Goal: Obtain resource: Download file/media

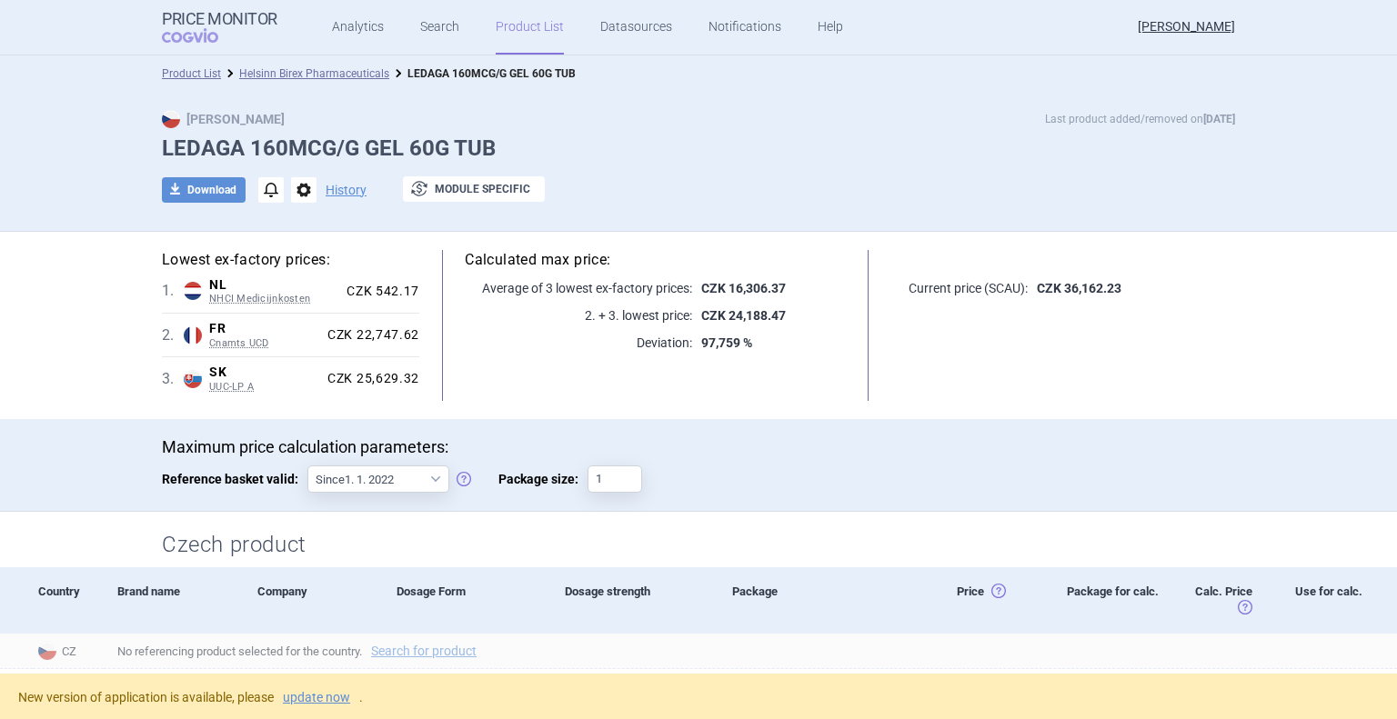
click at [527, 31] on link "Product List" at bounding box center [530, 27] width 68 height 55
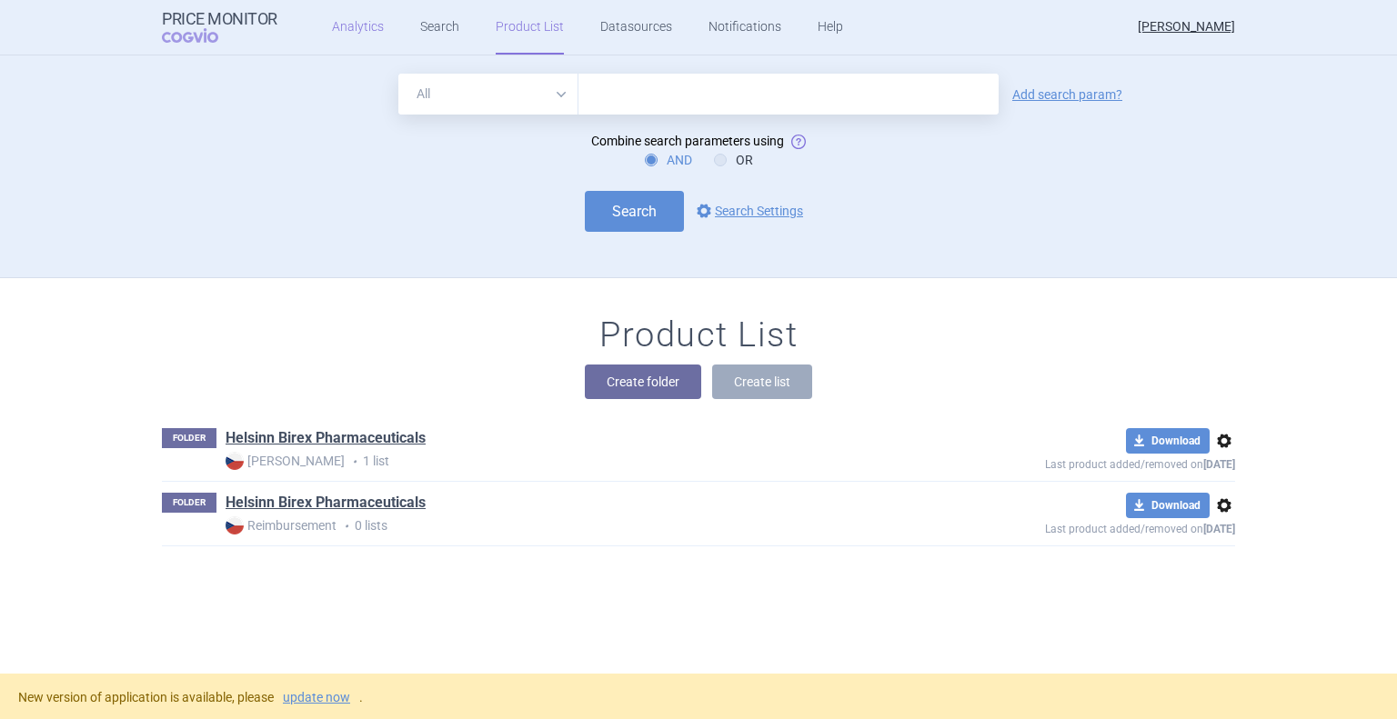
click at [345, 25] on link "Analytics" at bounding box center [358, 27] width 52 height 55
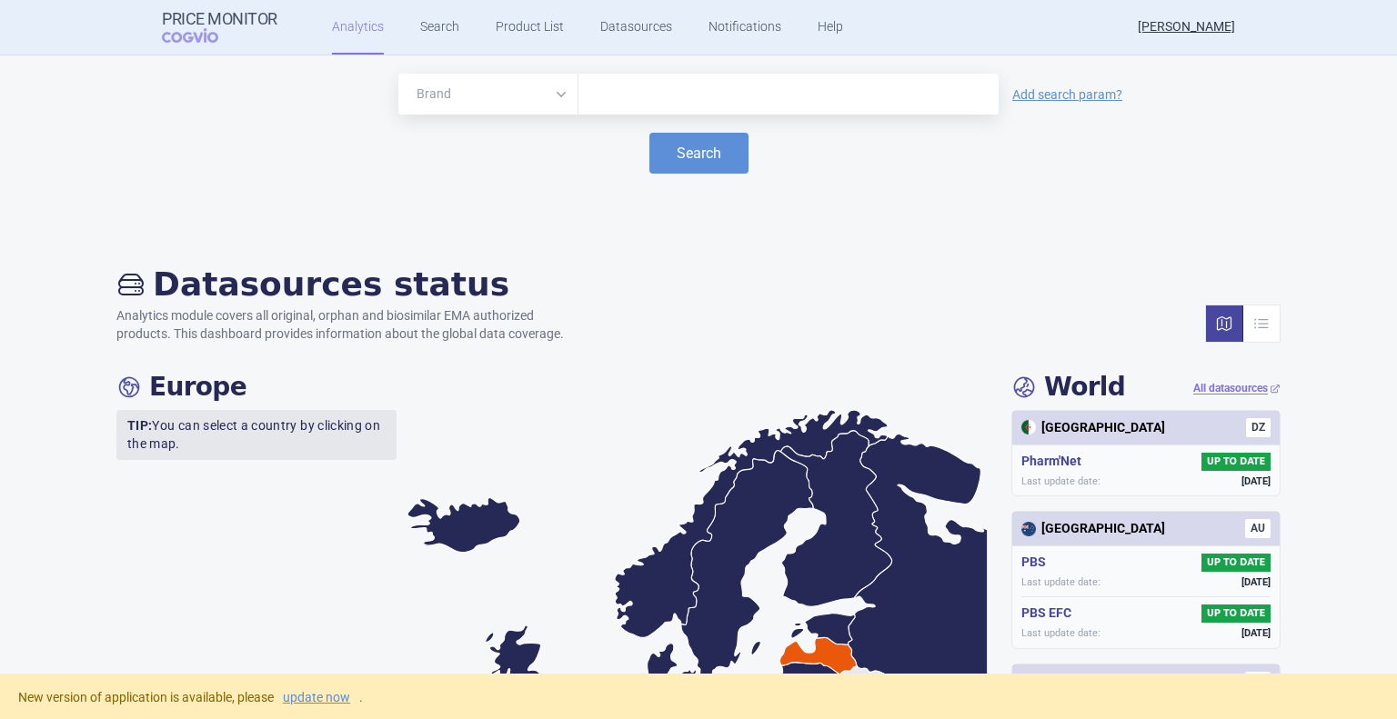
click at [619, 95] on input "text" at bounding box center [788, 95] width 402 height 24
type input "ledaga"
click at [686, 151] on button "Search" at bounding box center [698, 153] width 99 height 41
select select "EUR"
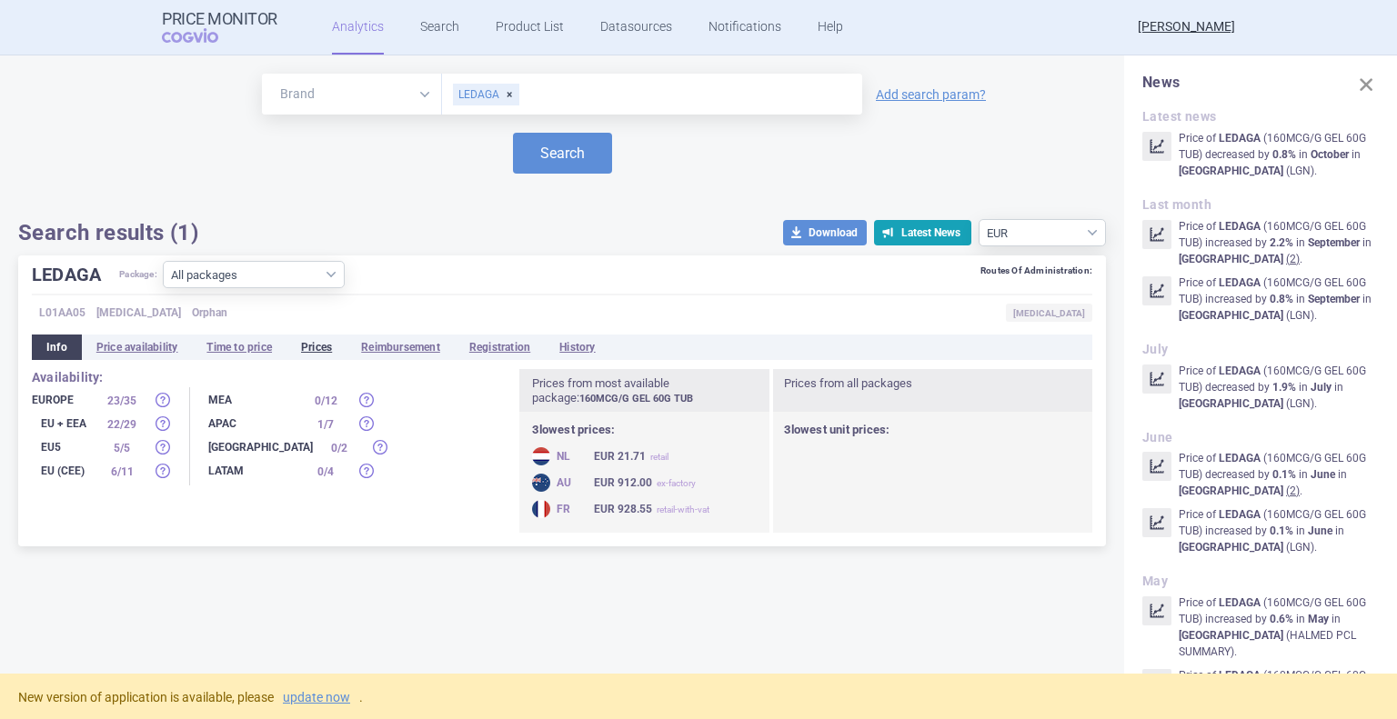
click at [323, 353] on li "Prices" at bounding box center [316, 347] width 60 height 25
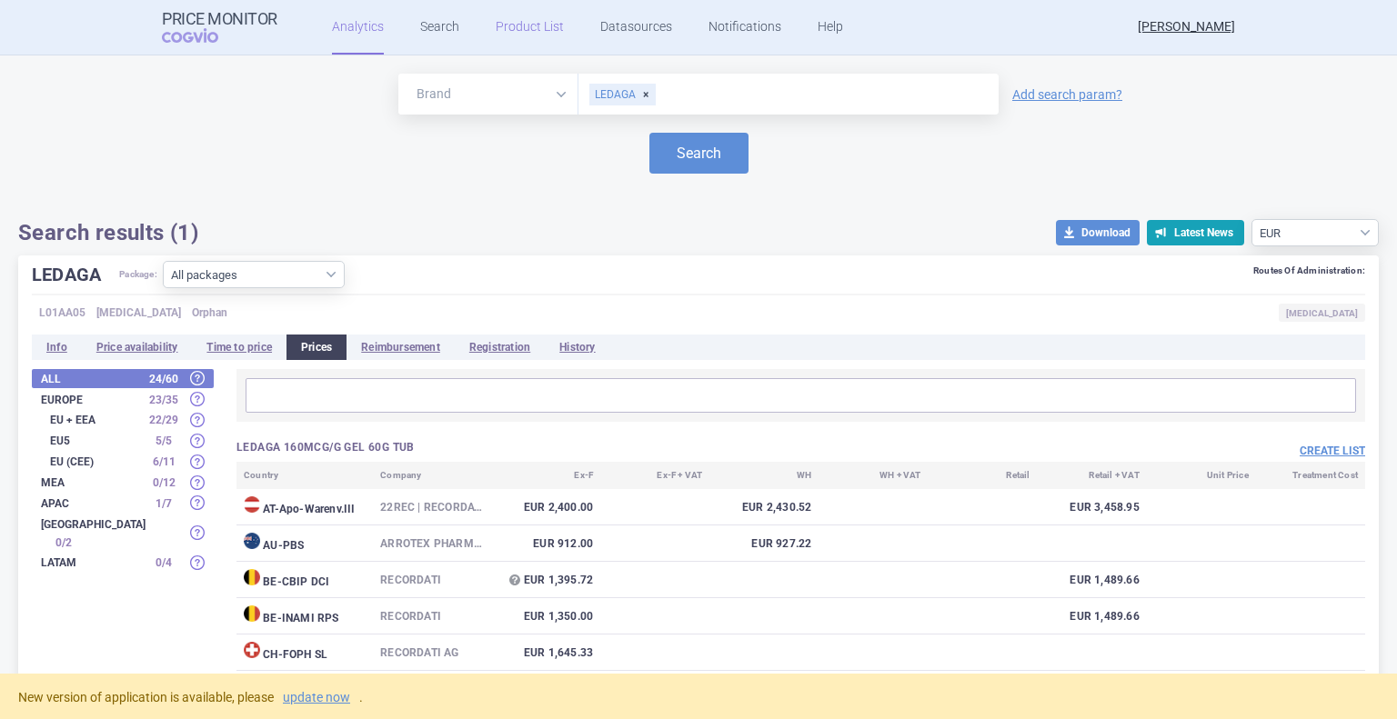
click at [535, 31] on link "Product List" at bounding box center [530, 27] width 68 height 55
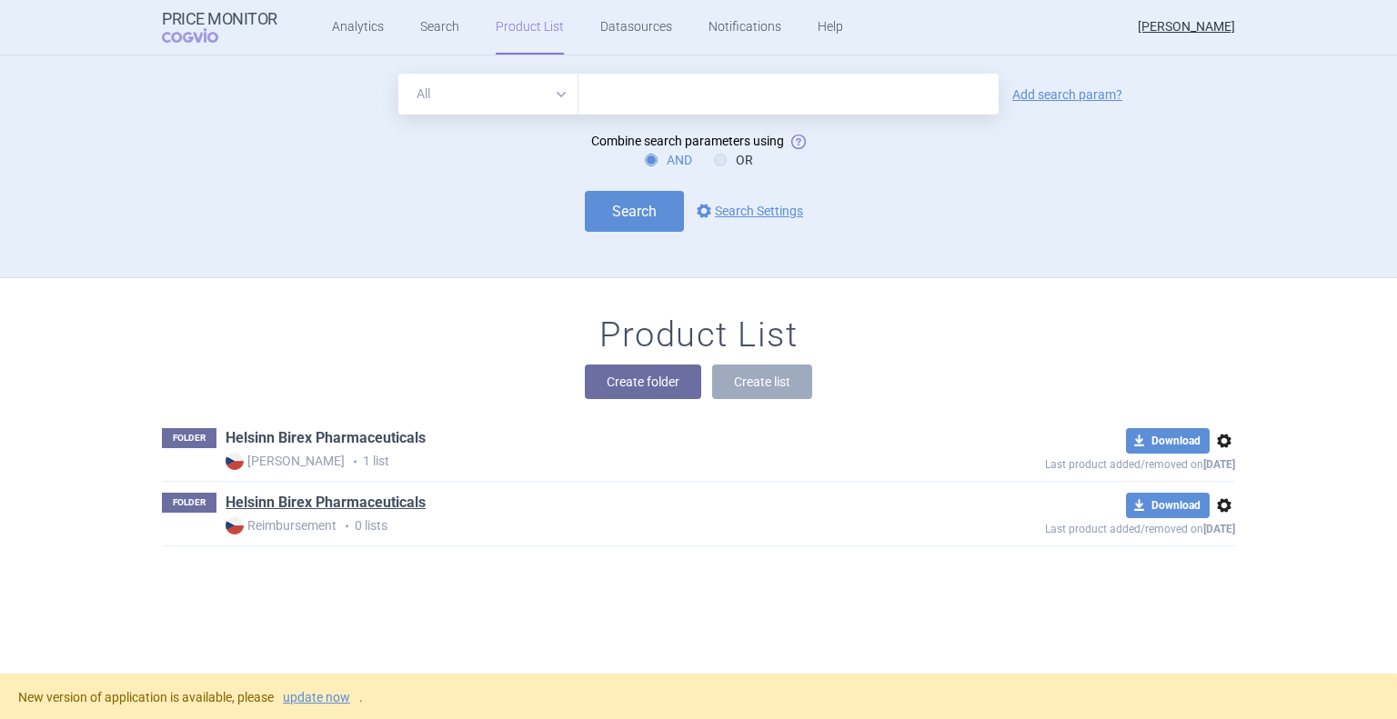
click at [307, 436] on link "Helsinn Birex Pharmaceuticals" at bounding box center [325, 438] width 200 height 20
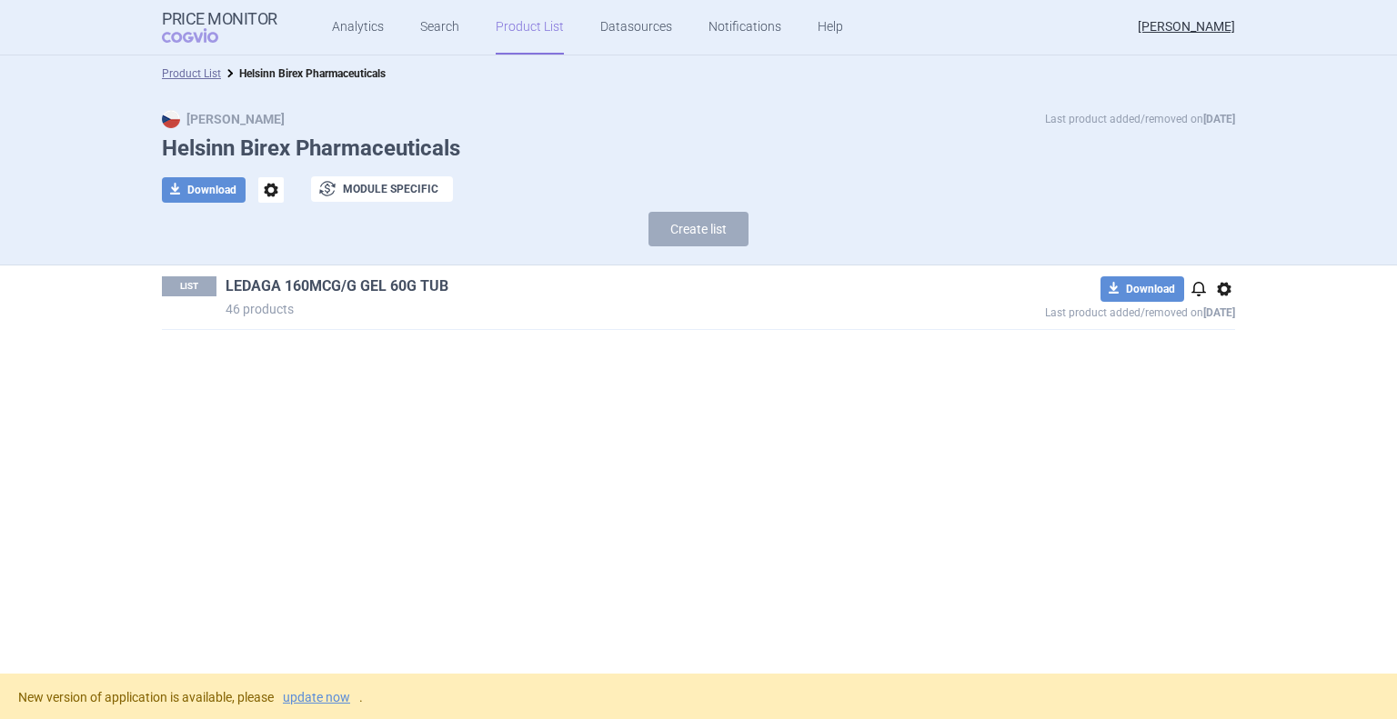
click at [375, 282] on link "LEDAGA 160MCG/G GEL 60G TUB" at bounding box center [336, 286] width 223 height 20
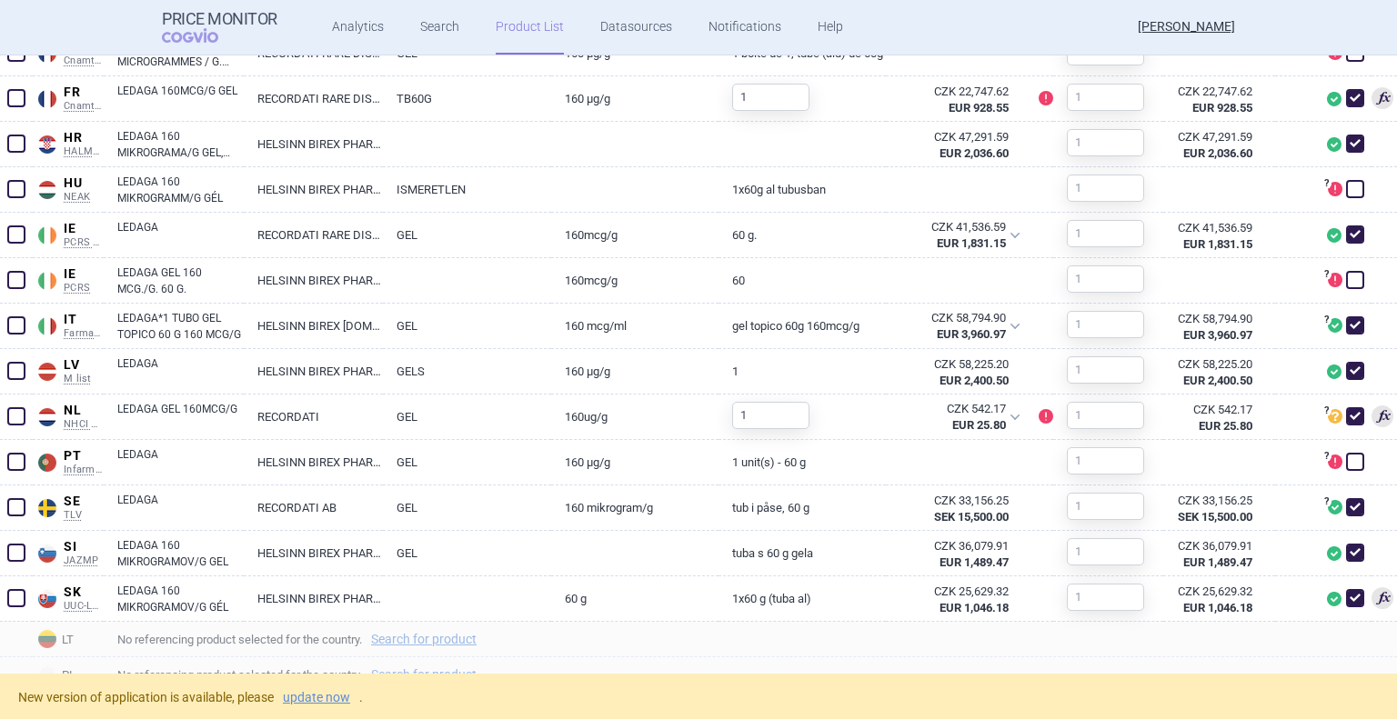
scroll to position [1140, 0]
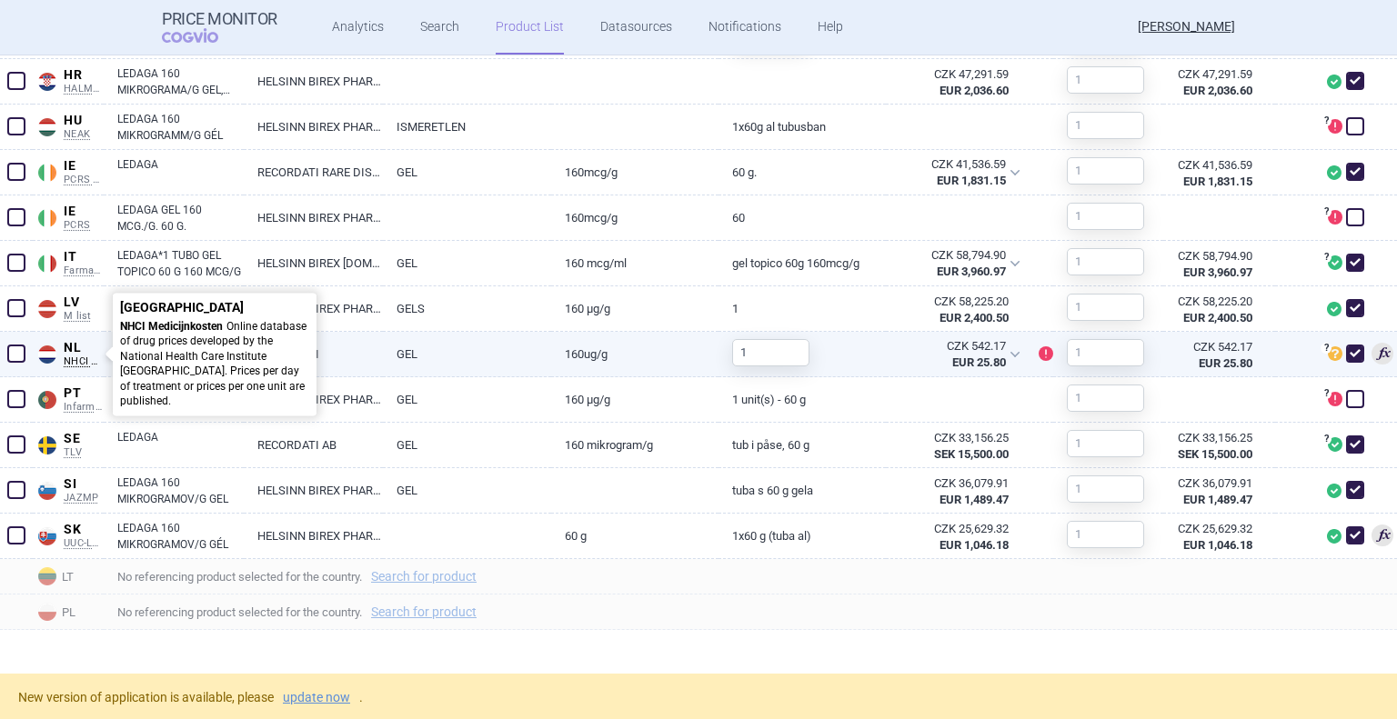
click at [76, 355] on span "NHCI Medicijnkosten" at bounding box center [84, 361] width 40 height 13
select select "EUR"
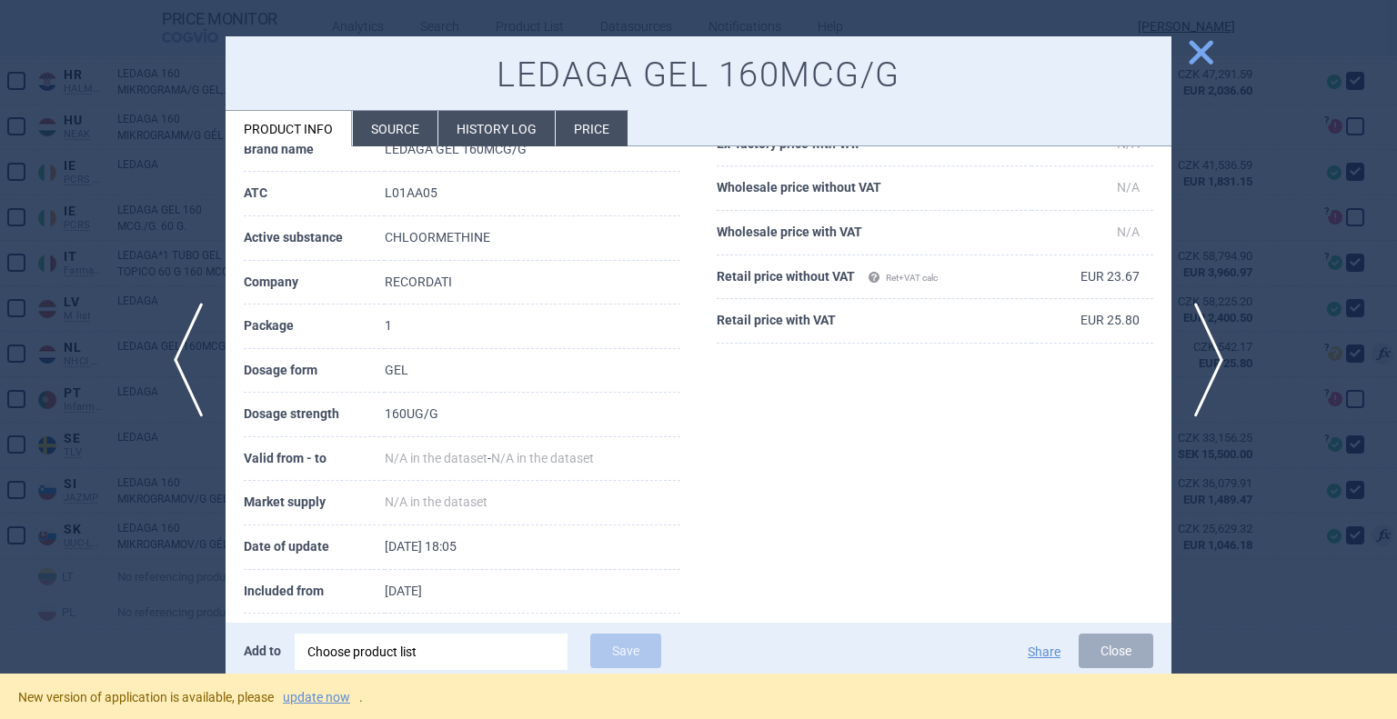
scroll to position [236, 0]
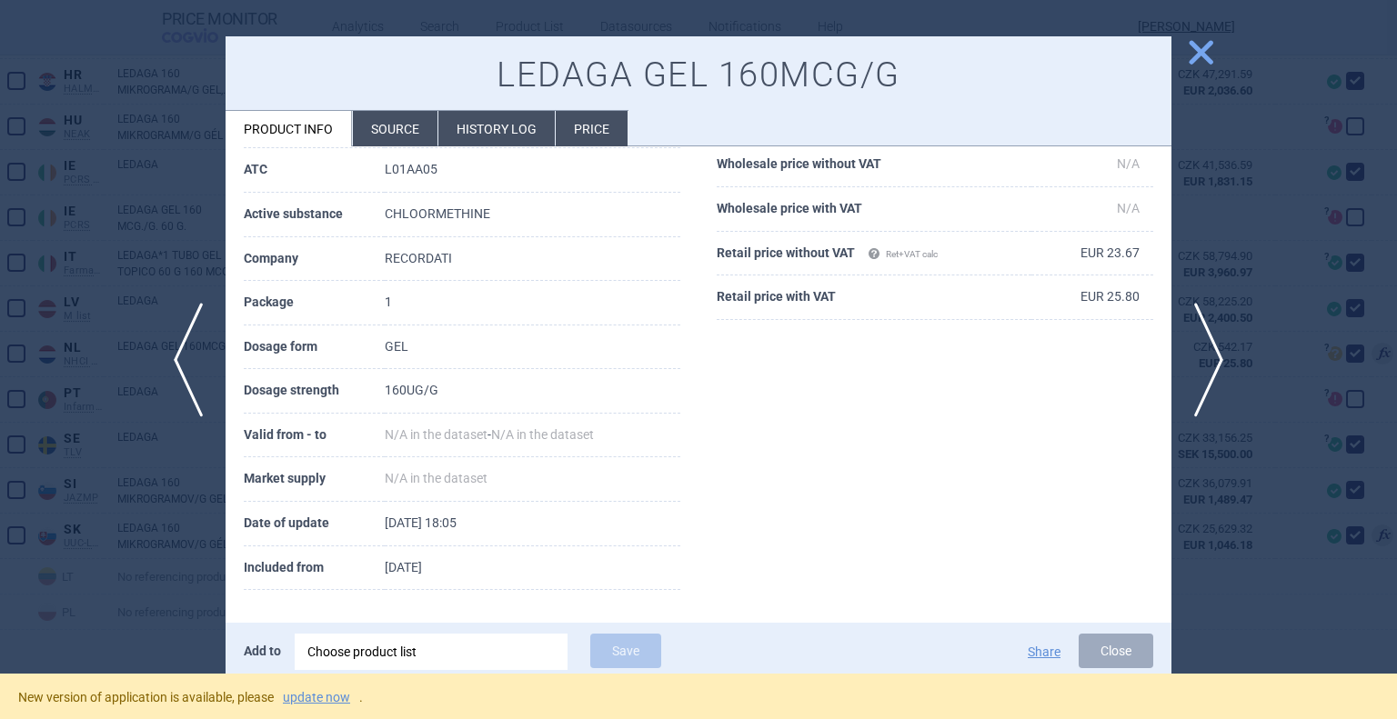
click at [407, 139] on li "Source" at bounding box center [395, 128] width 85 height 35
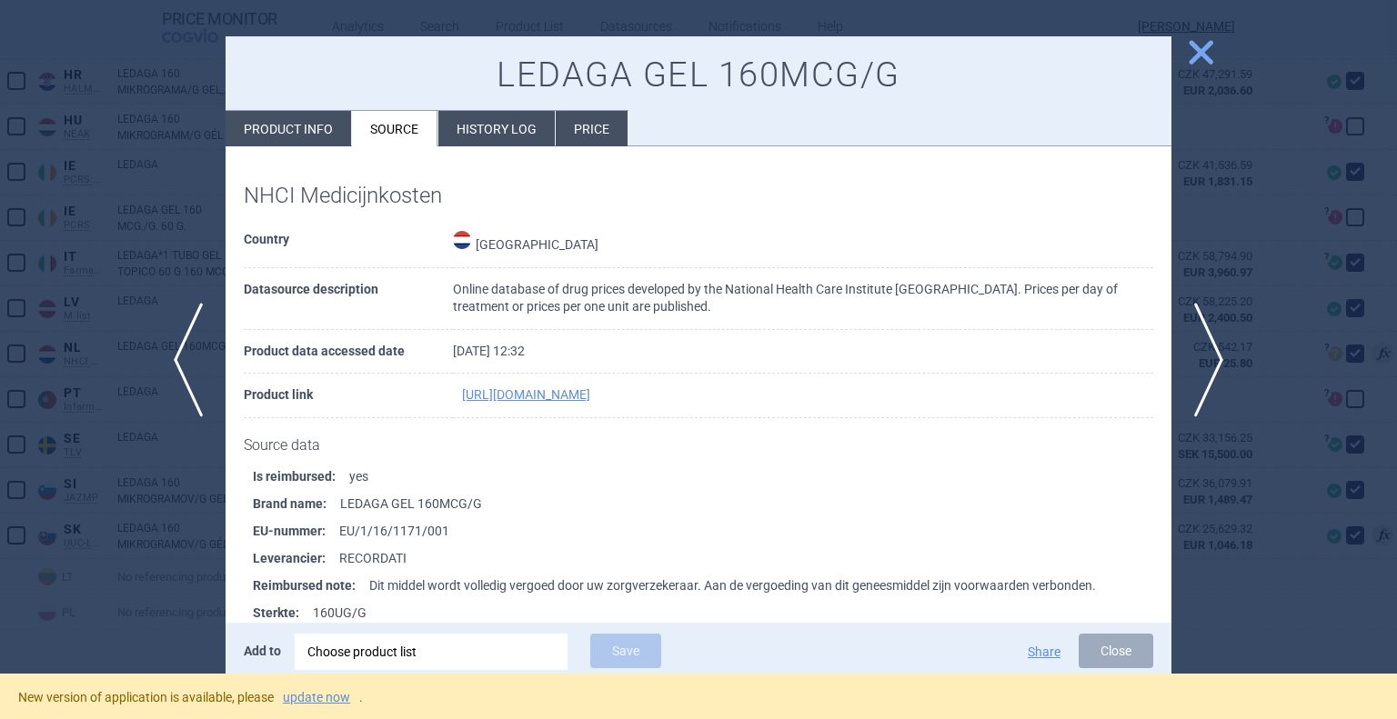
drag, startPoint x: 1201, startPoint y: 58, endPoint x: 1196, endPoint y: 68, distance: 11.4
click at [1201, 58] on span "close" at bounding box center [1201, 52] width 32 height 32
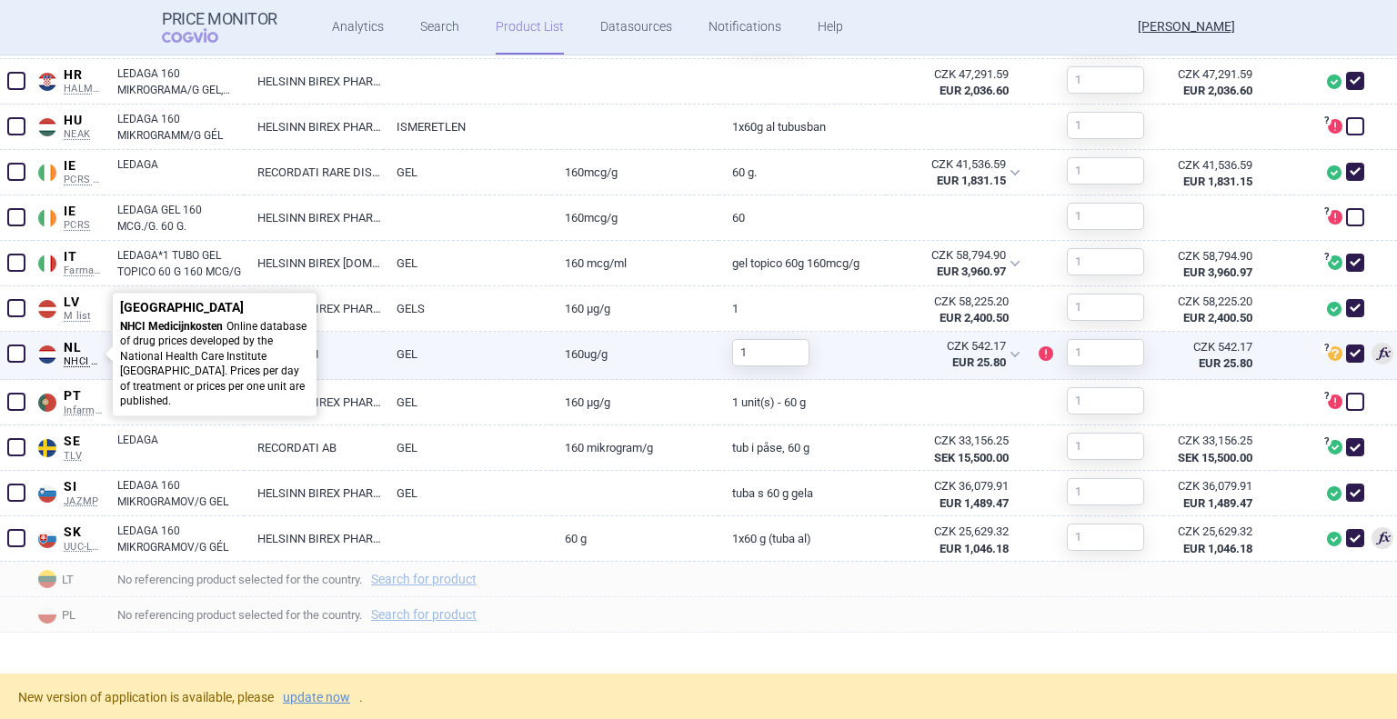
click at [65, 348] on span "NL" at bounding box center [84, 348] width 40 height 16
select select "EUR"
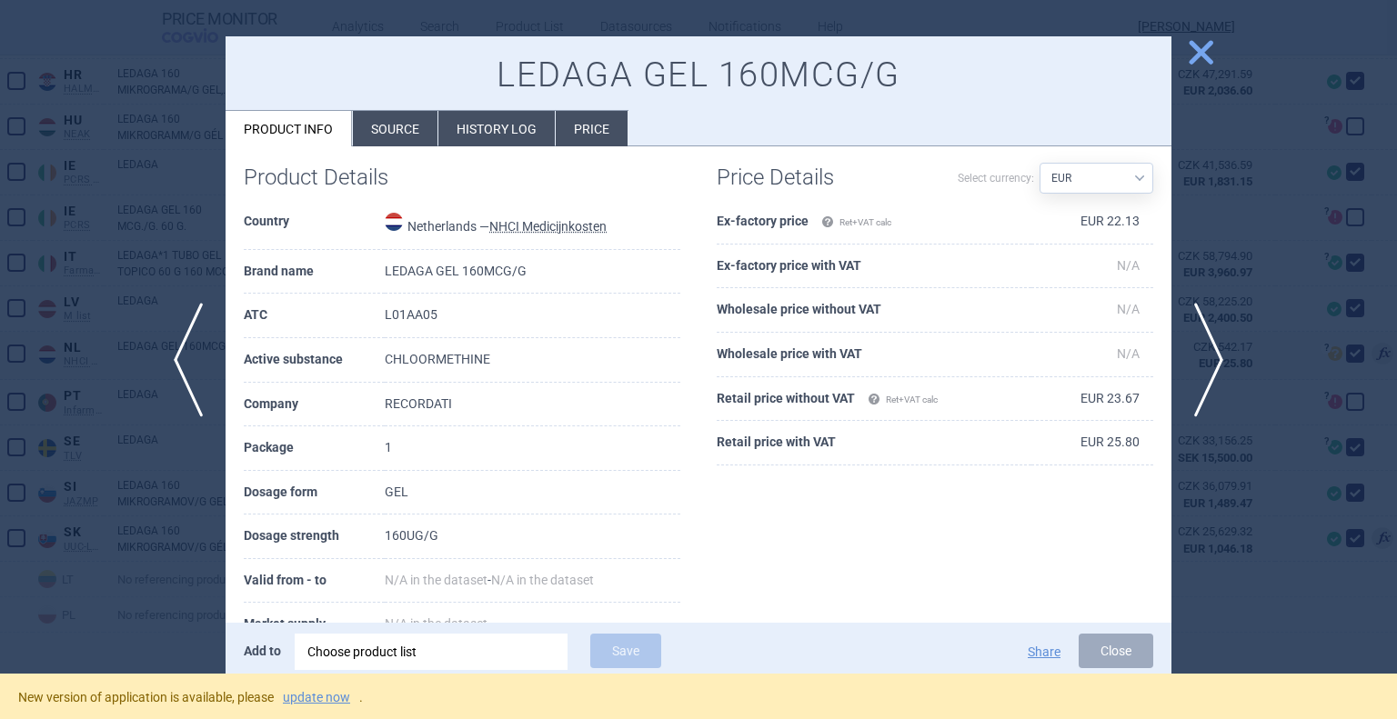
scroll to position [182, 0]
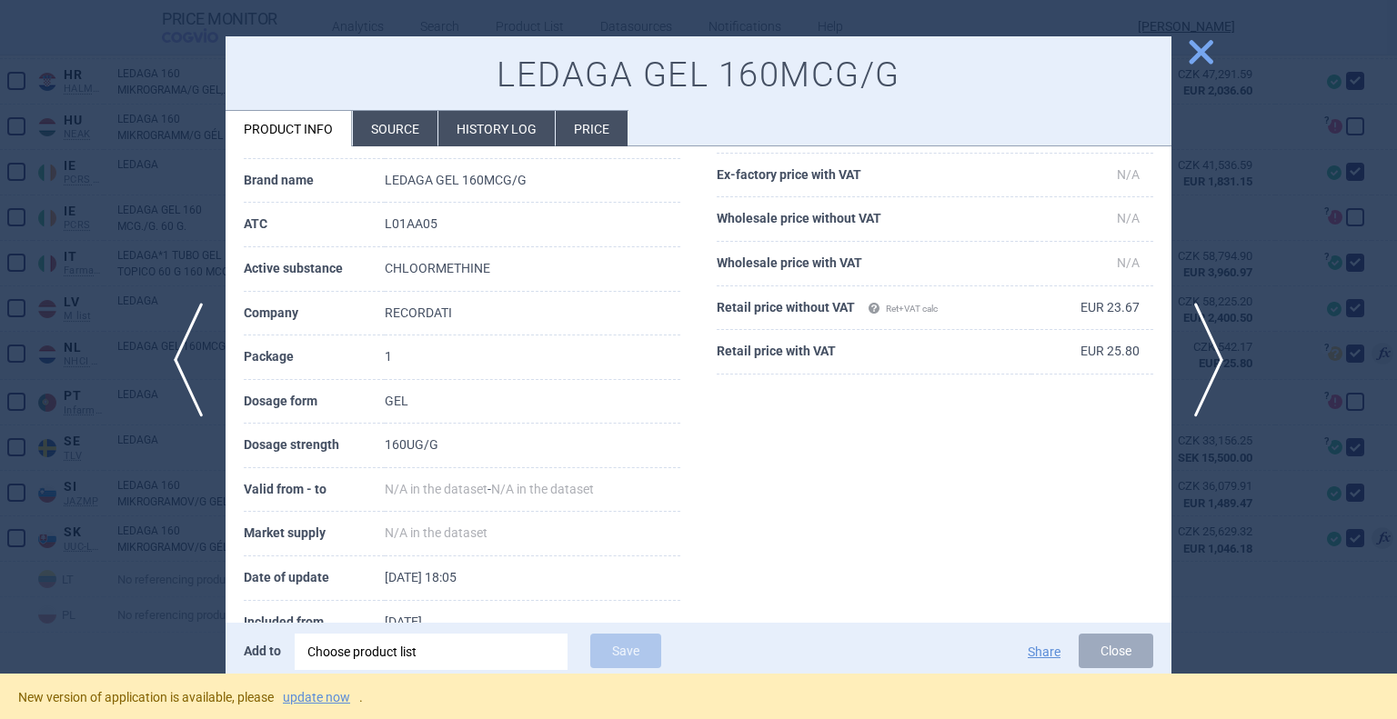
click at [1195, 51] on span "close" at bounding box center [1201, 52] width 32 height 32
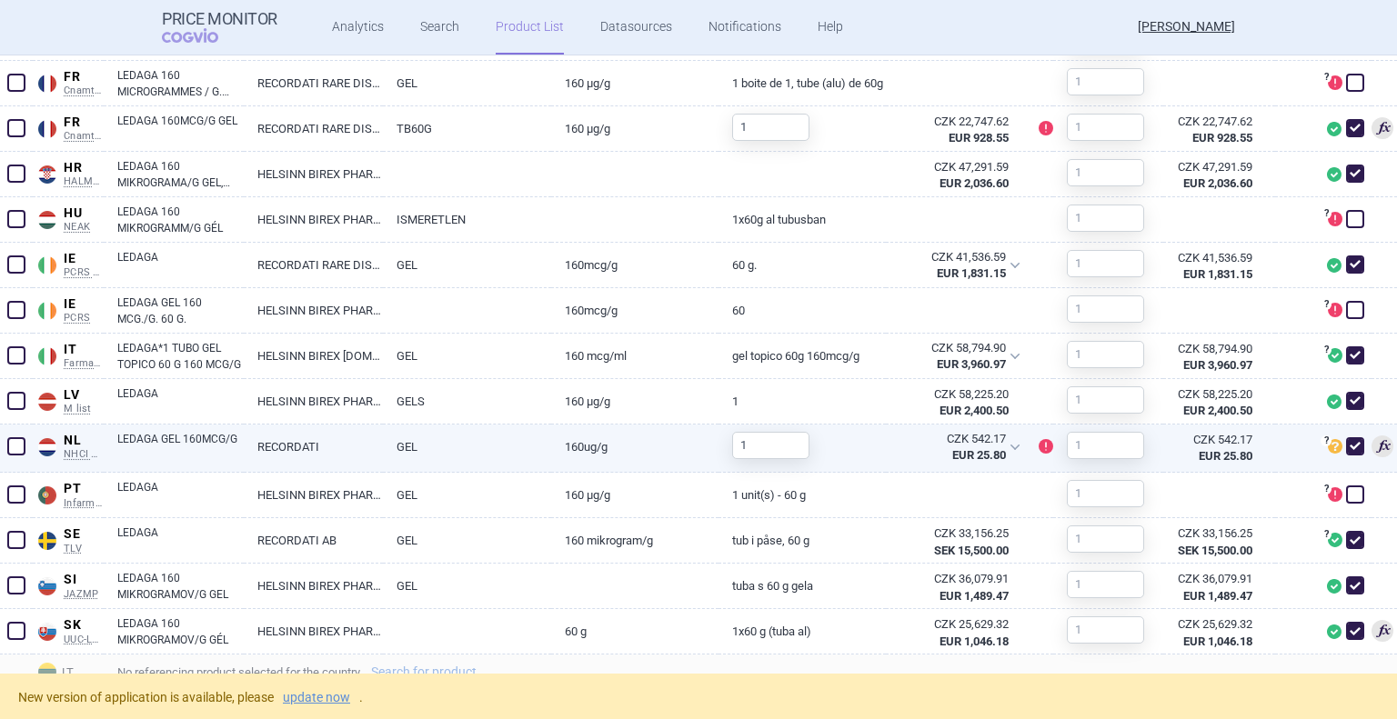
scroll to position [1049, 0]
click at [760, 436] on input "1" at bounding box center [770, 443] width 77 height 27
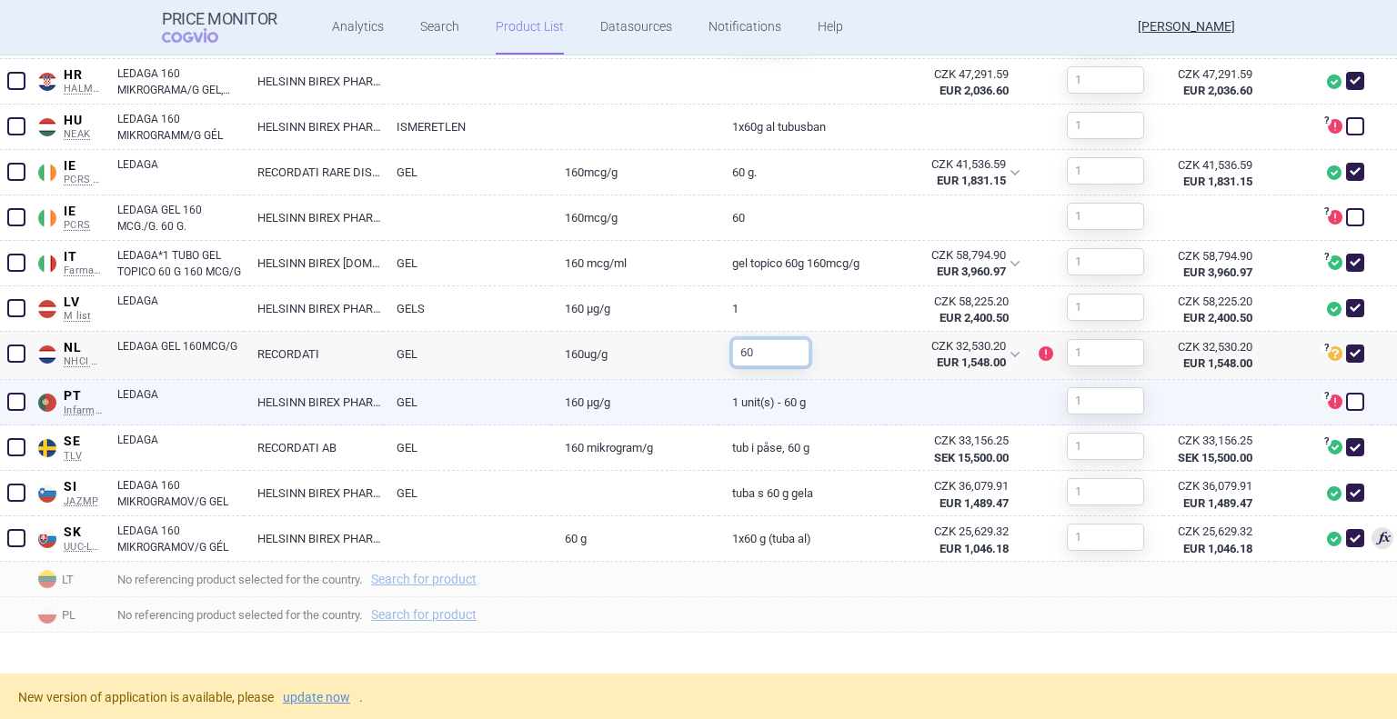
scroll to position [1143, 0]
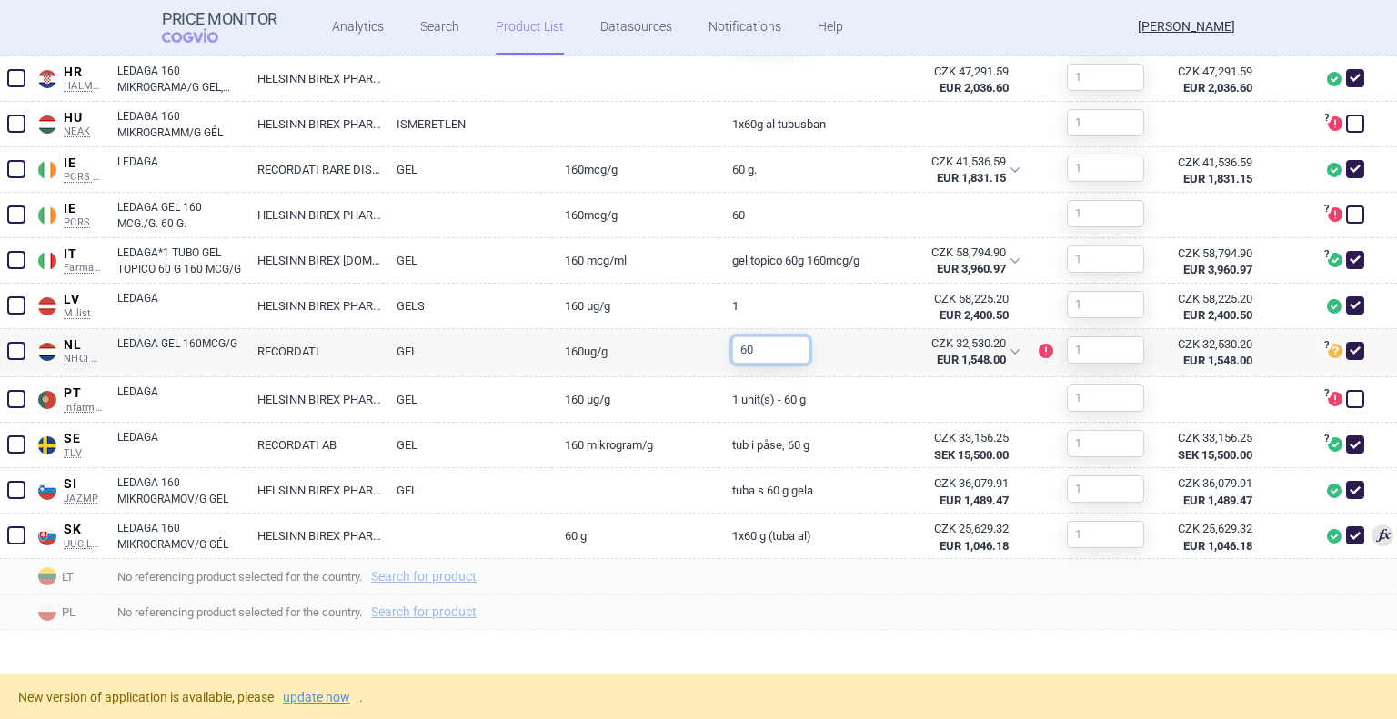
type input "60"
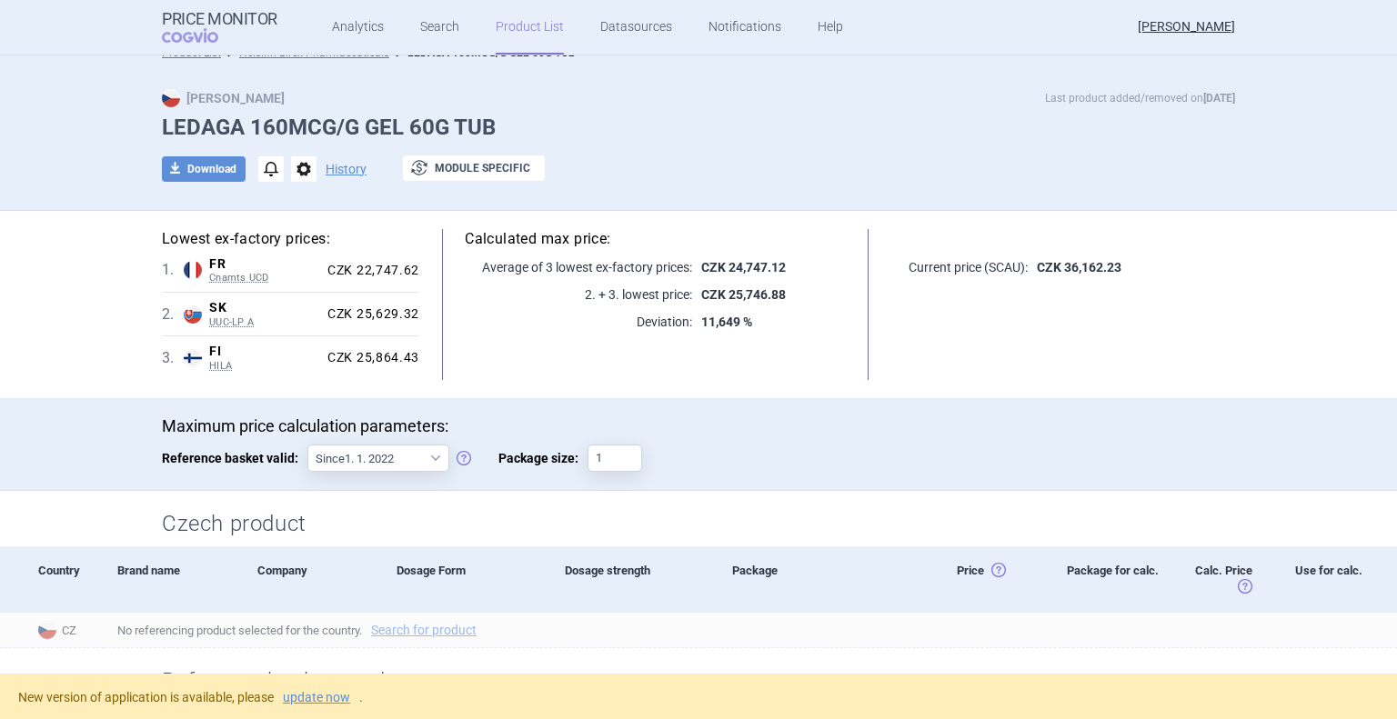
scroll to position [0, 0]
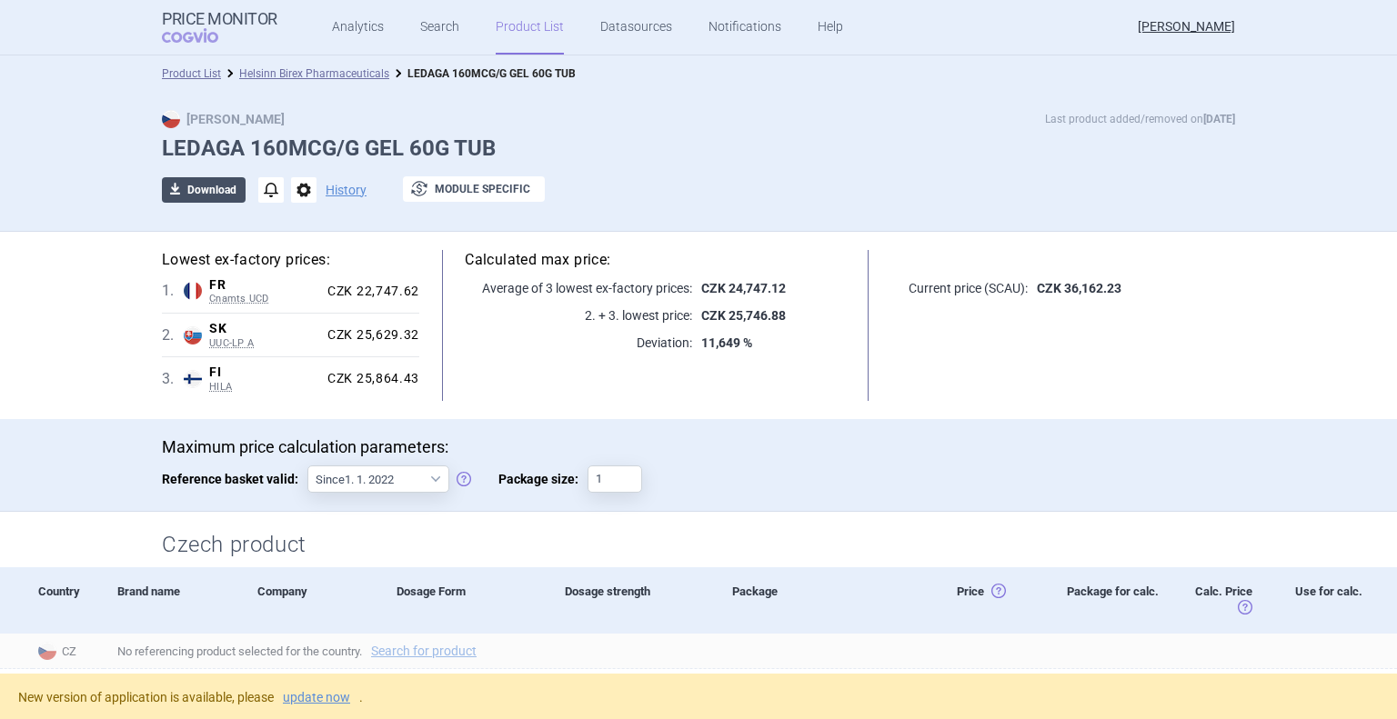
click at [211, 182] on button "download Download" at bounding box center [204, 189] width 84 height 25
select select "EUR"
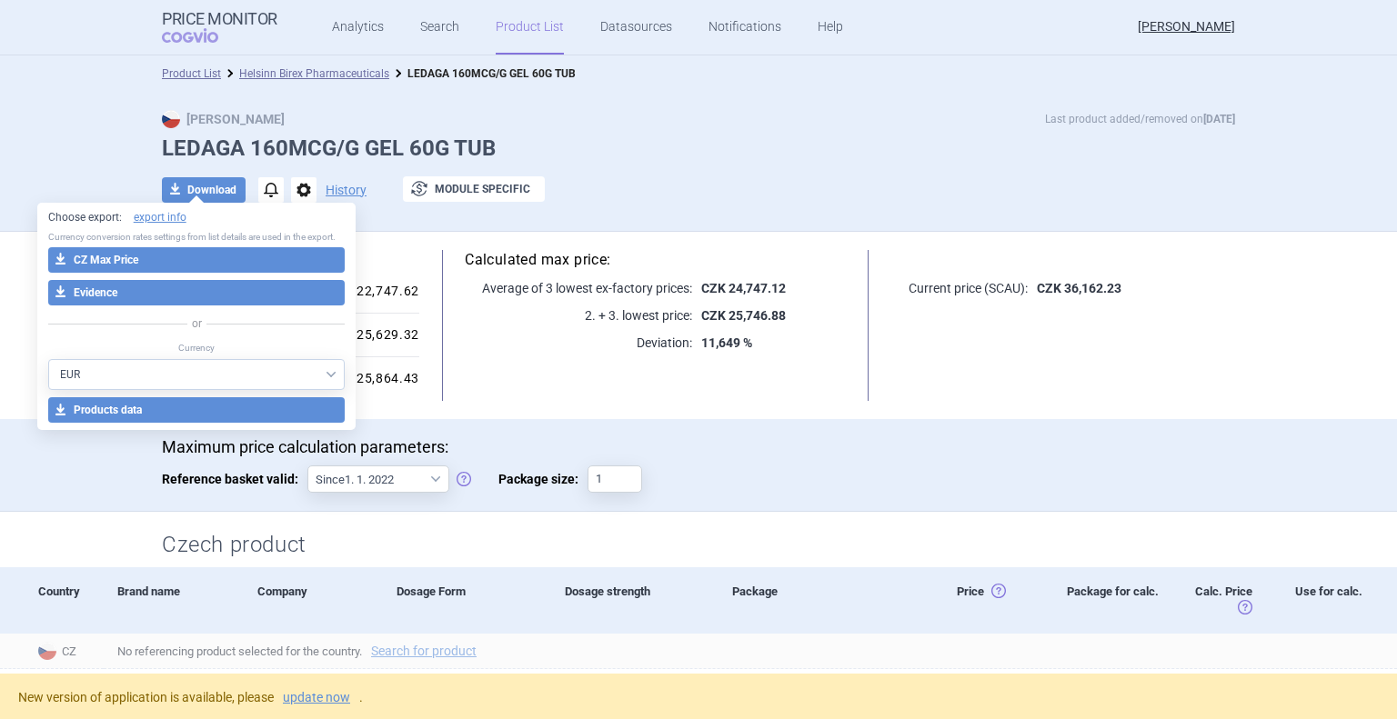
click at [658, 187] on div "download Download notifications options History exchange Module specific" at bounding box center [698, 189] width 1073 height 27
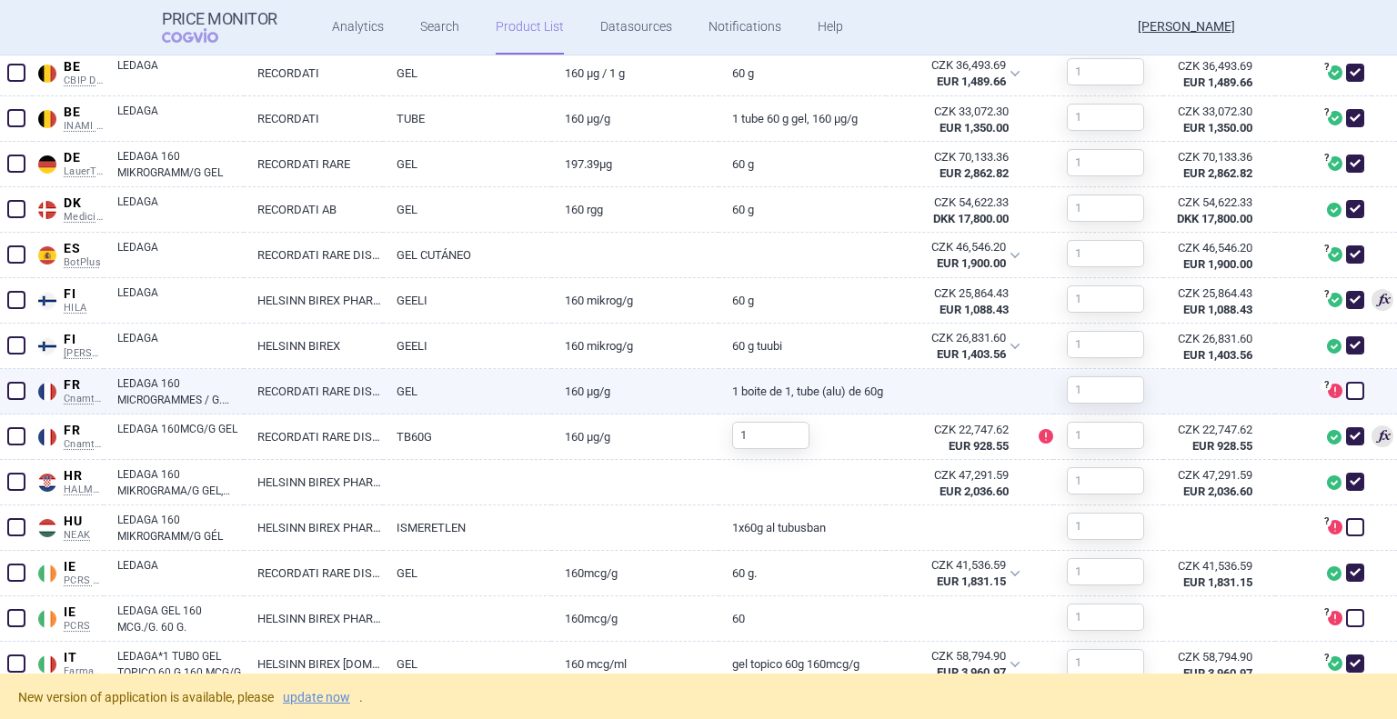
scroll to position [779, 0]
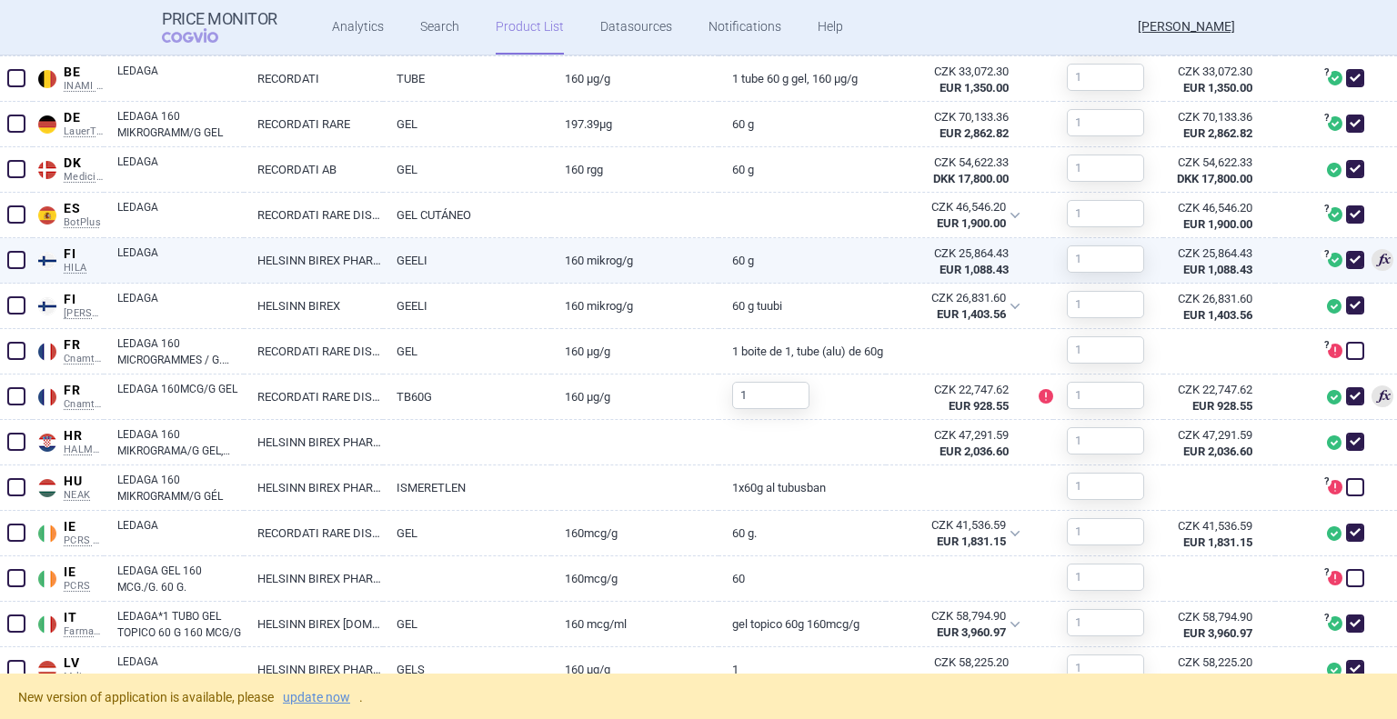
click at [1346, 255] on span at bounding box center [1355, 260] width 18 height 18
checkbox input "false"
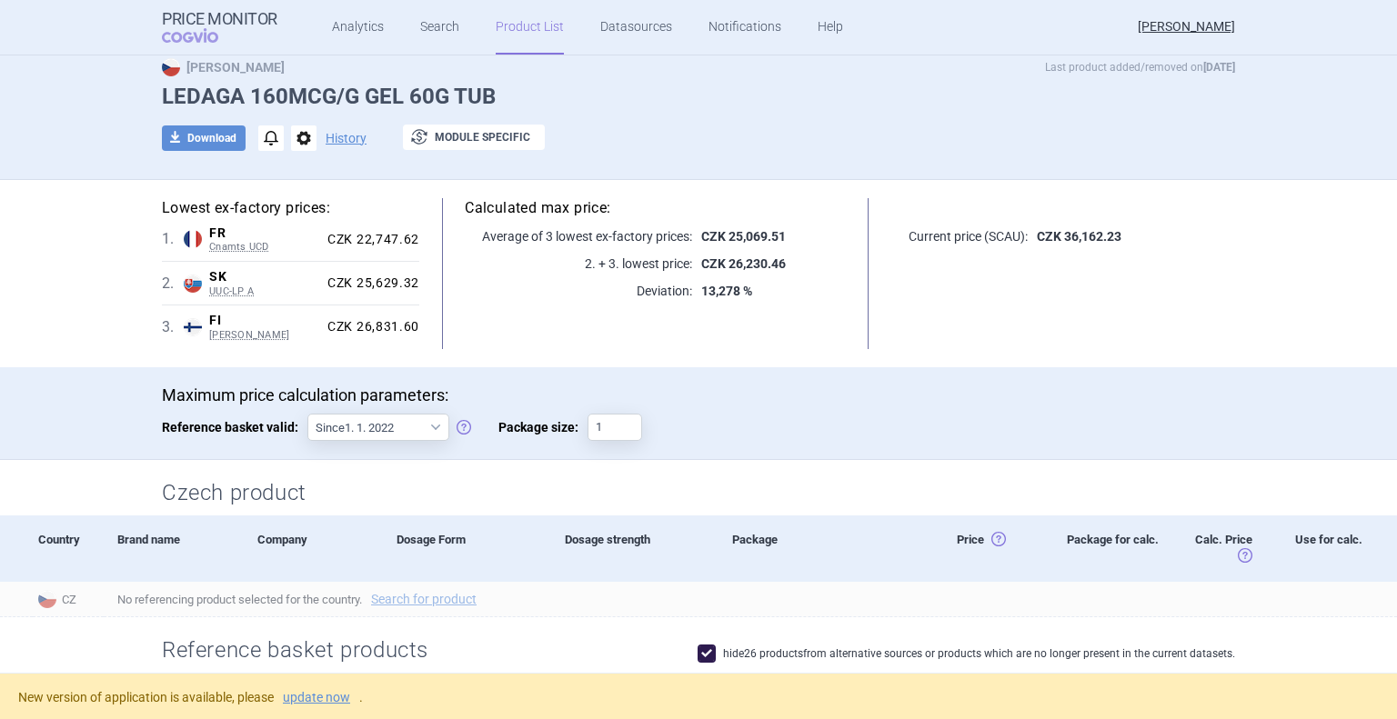
scroll to position [0, 0]
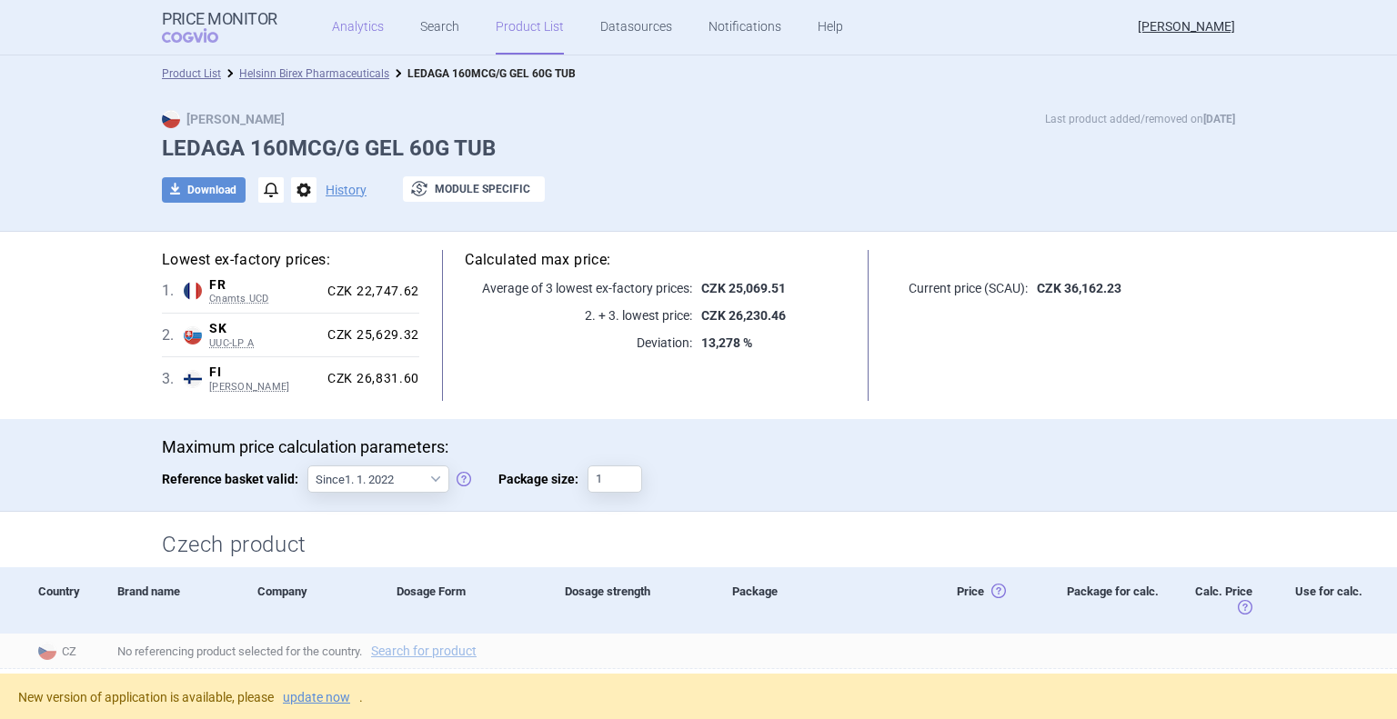
click at [338, 28] on link "Analytics" at bounding box center [358, 27] width 52 height 55
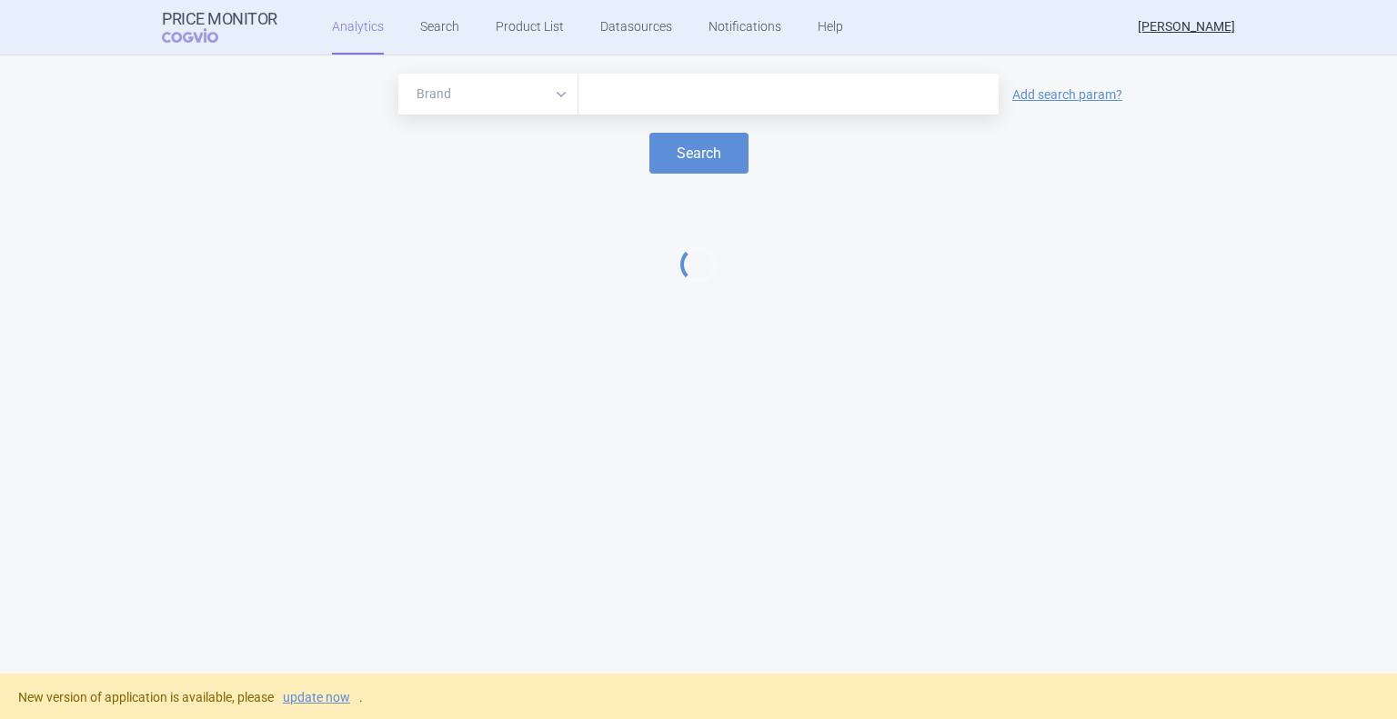
click at [650, 95] on input "text" at bounding box center [788, 95] width 402 height 24
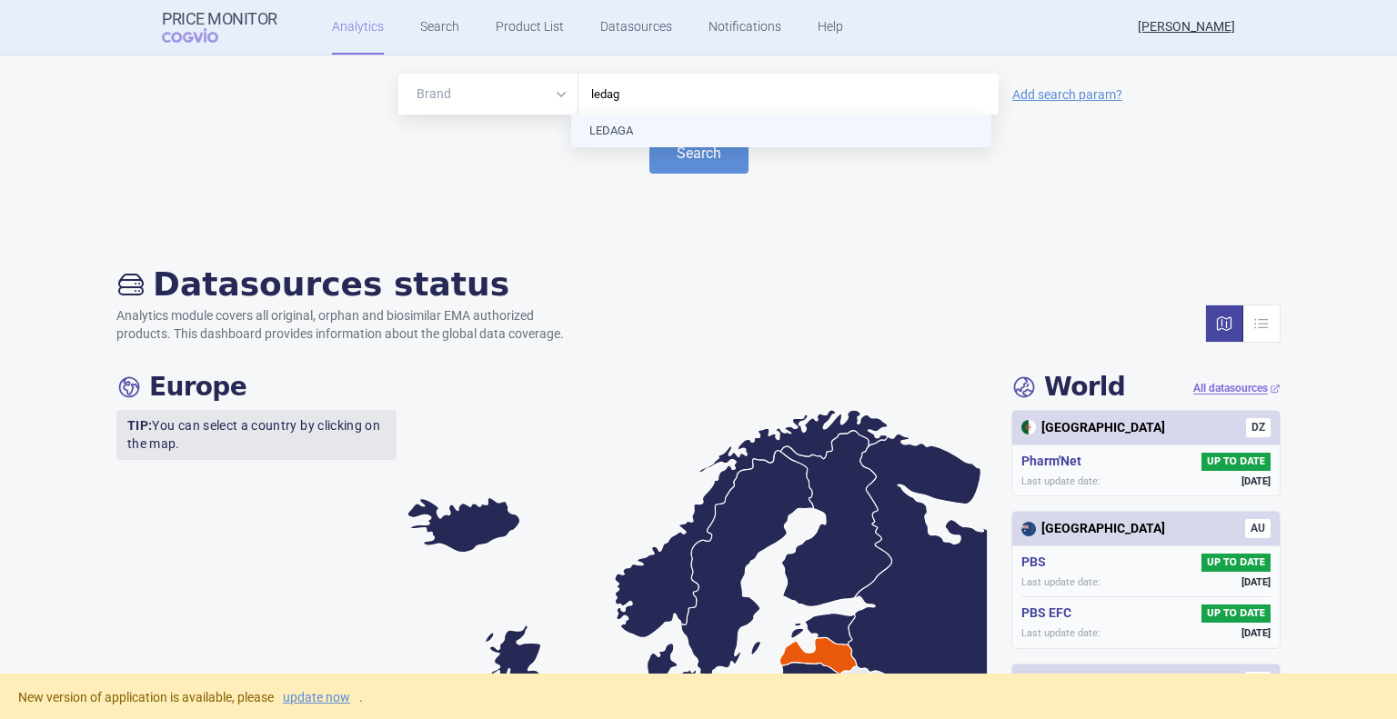
type input "ledaga"
click at [729, 166] on button "Search" at bounding box center [698, 153] width 99 height 41
select select "EUR"
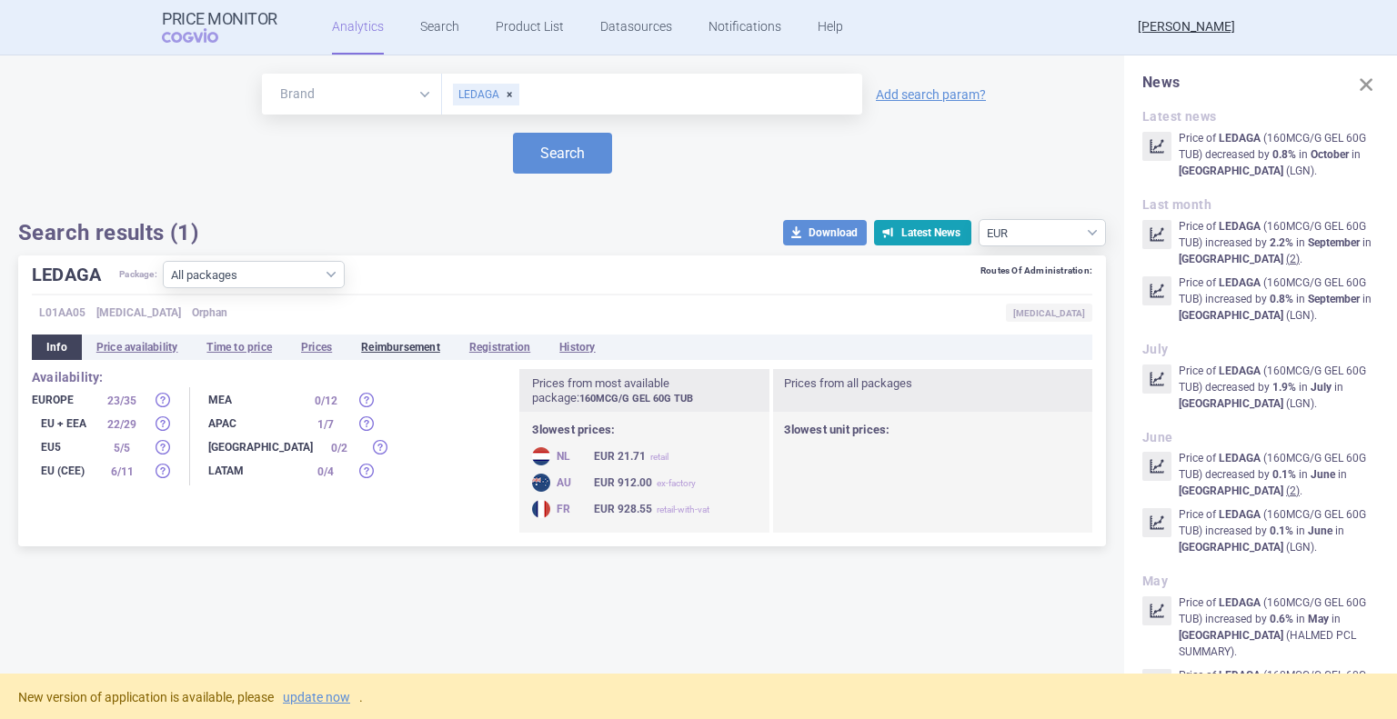
click at [412, 347] on li "Reimbursement" at bounding box center [400, 347] width 108 height 25
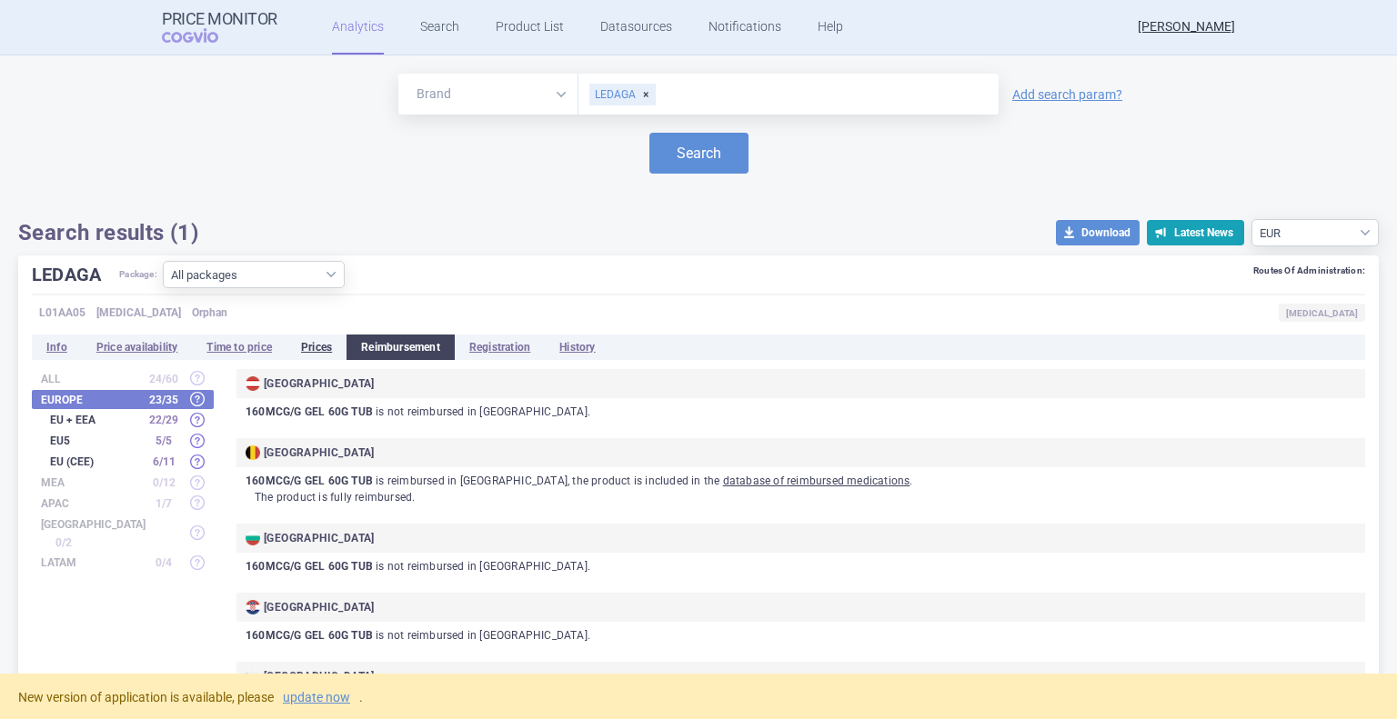
click at [331, 346] on li "Prices" at bounding box center [316, 347] width 60 height 25
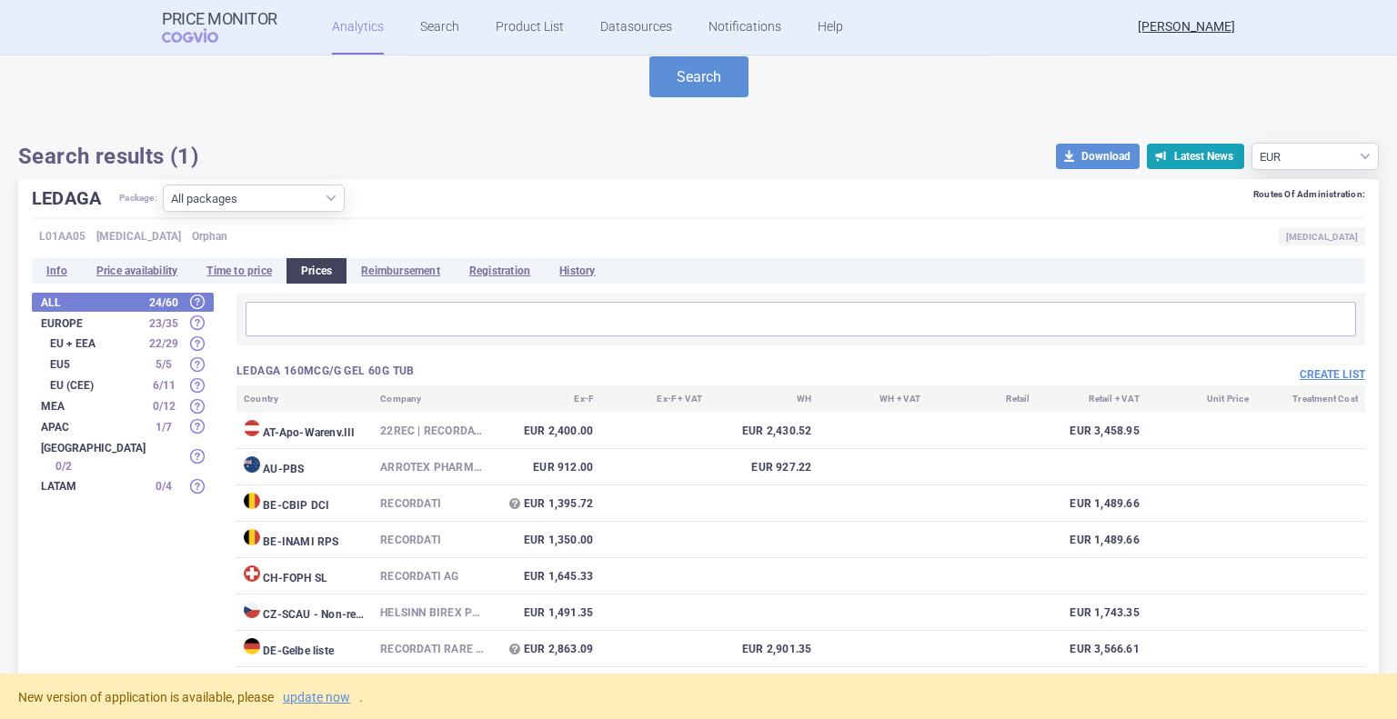
scroll to position [91, 0]
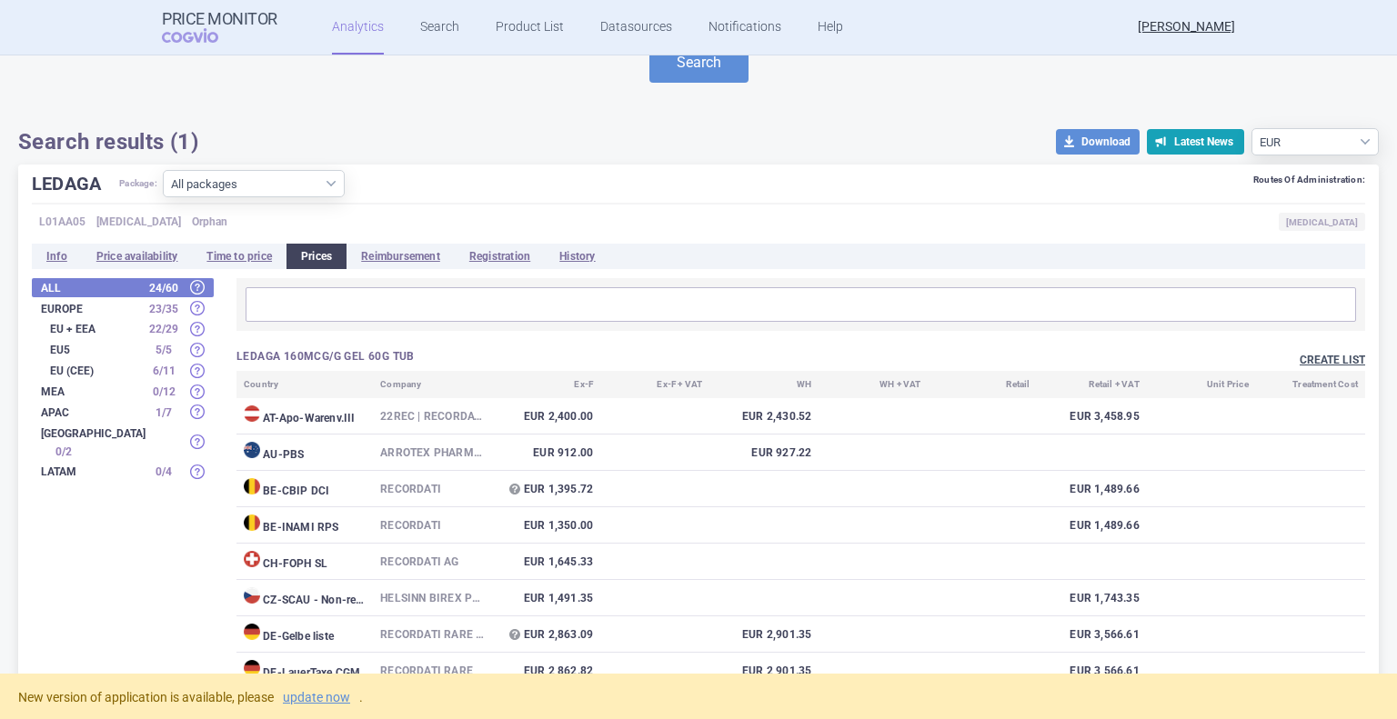
click at [1324, 355] on button "Create list" at bounding box center [1331, 360] width 65 height 15
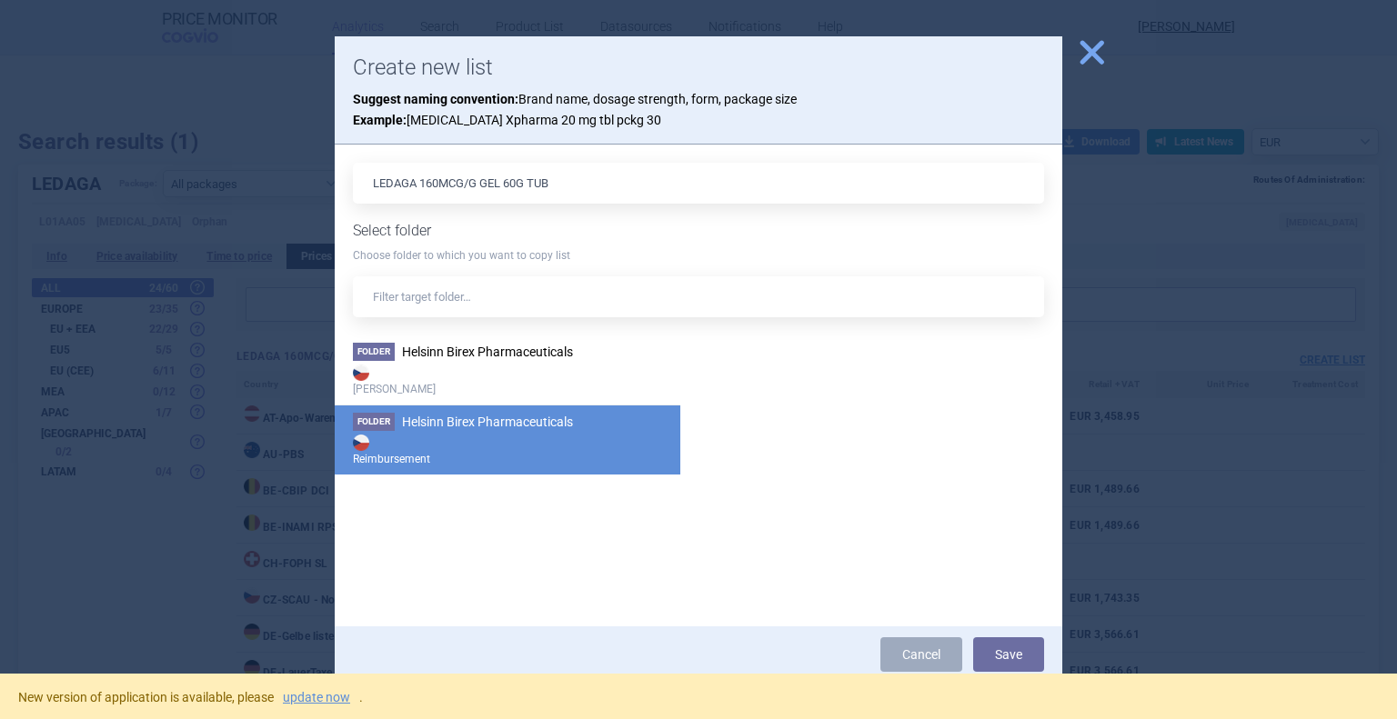
click at [437, 433] on strong "Reimbursement" at bounding box center [507, 449] width 309 height 36
click at [1025, 652] on button "Save" at bounding box center [1008, 654] width 71 height 35
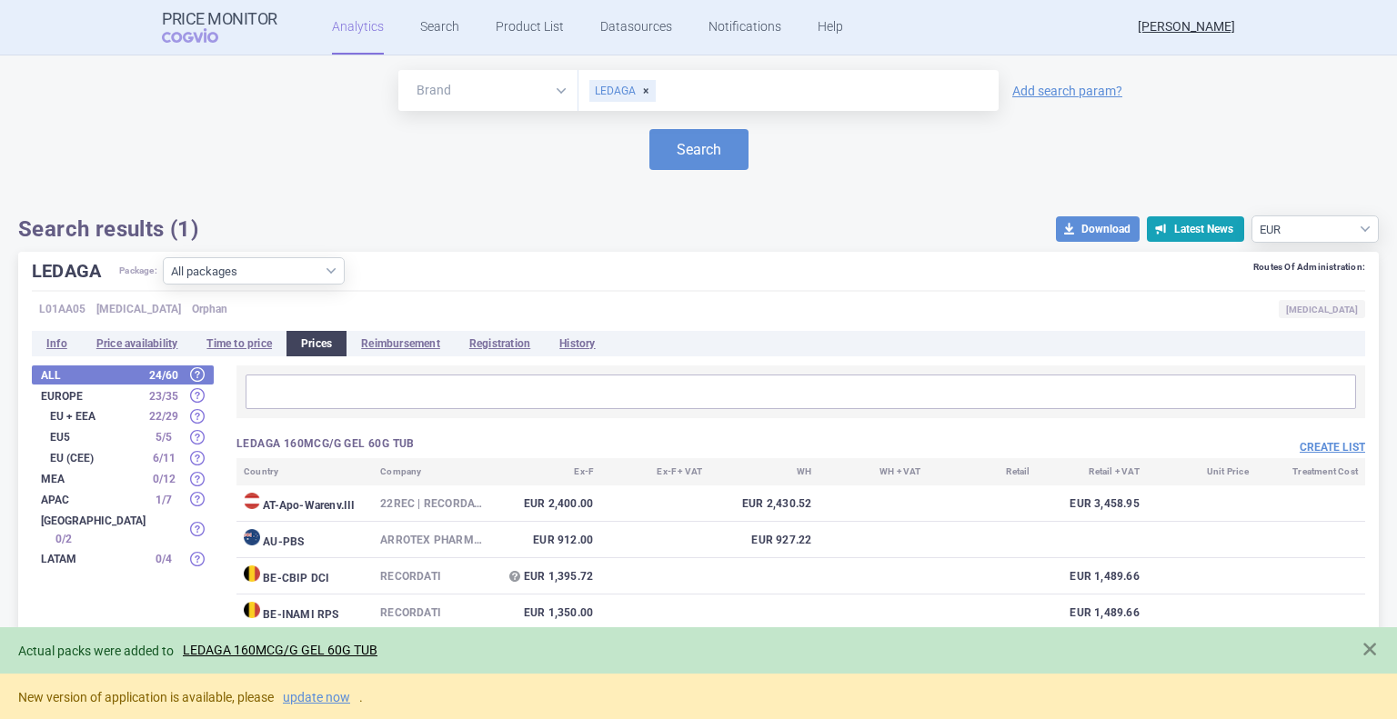
scroll to position [0, 0]
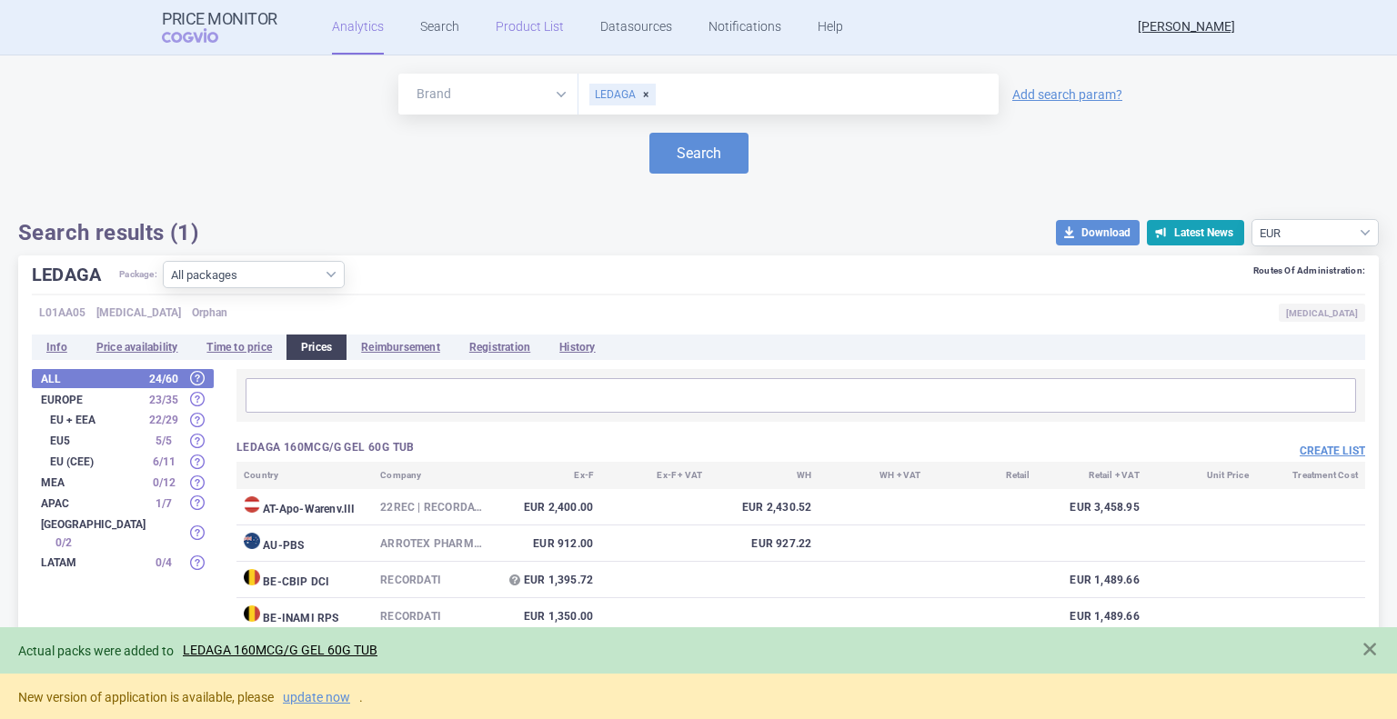
click at [516, 28] on link "Product List" at bounding box center [530, 27] width 68 height 55
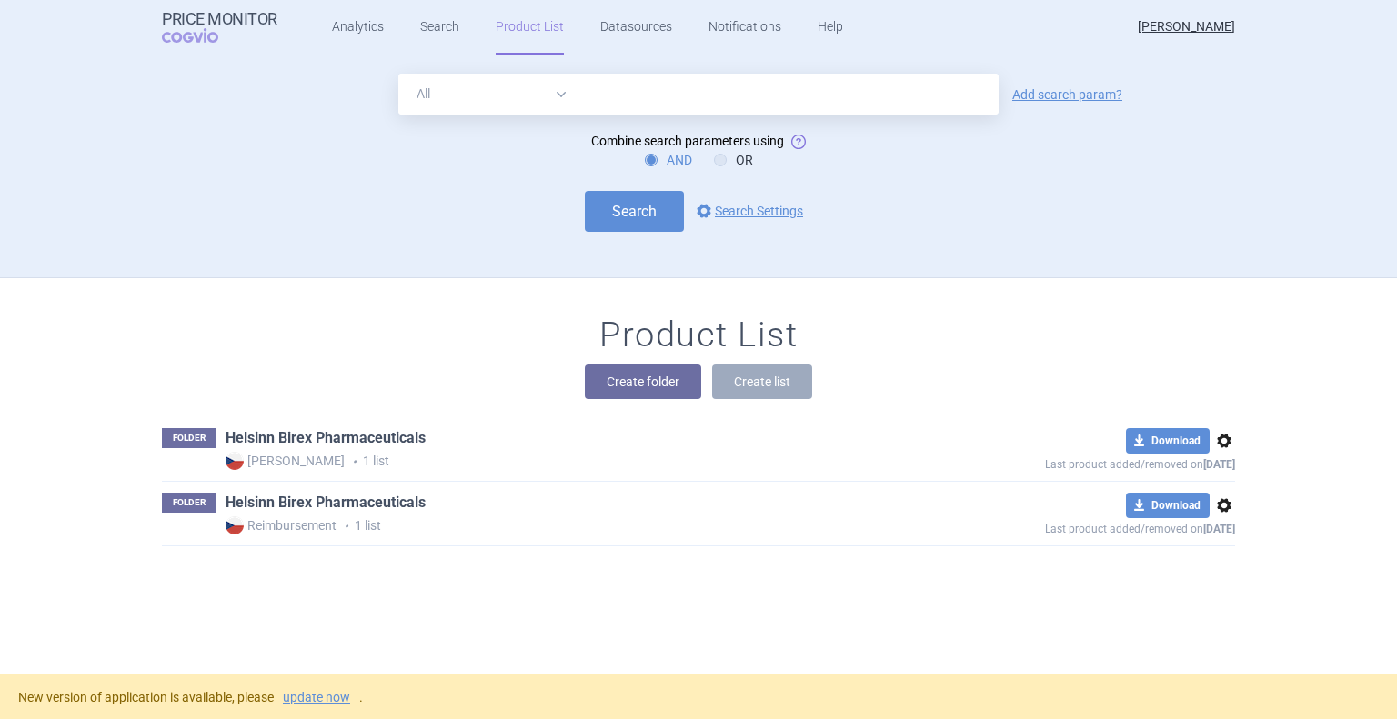
click at [368, 500] on link "Helsinn Birex Pharmaceuticals" at bounding box center [325, 503] width 200 height 20
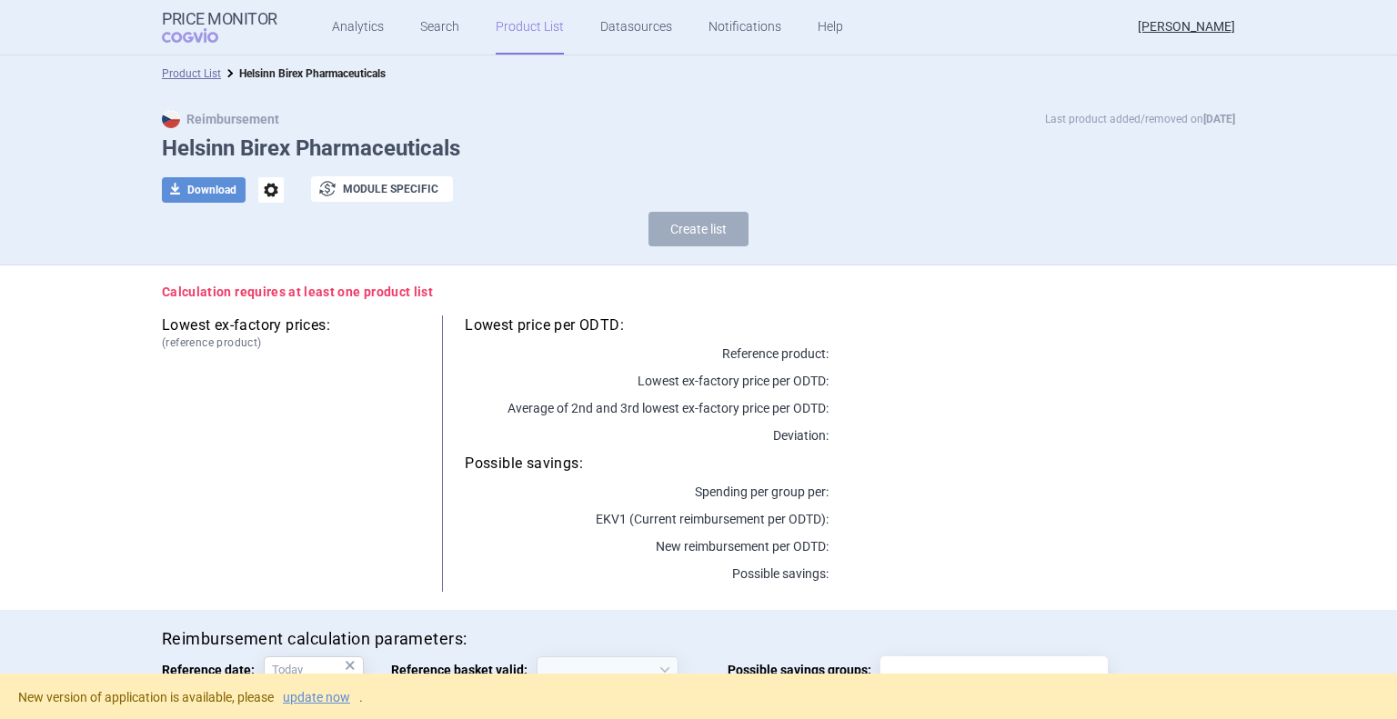
select select "[DATE]"
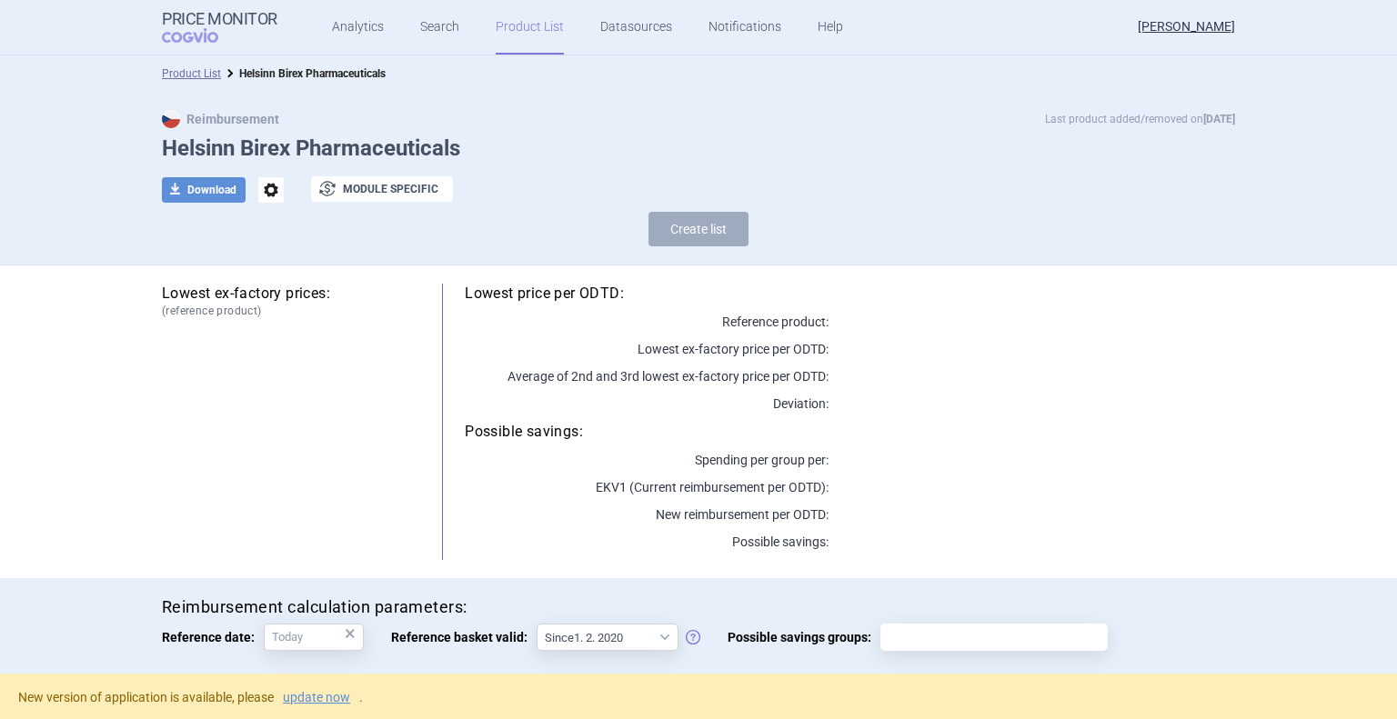
scroll to position [91, 0]
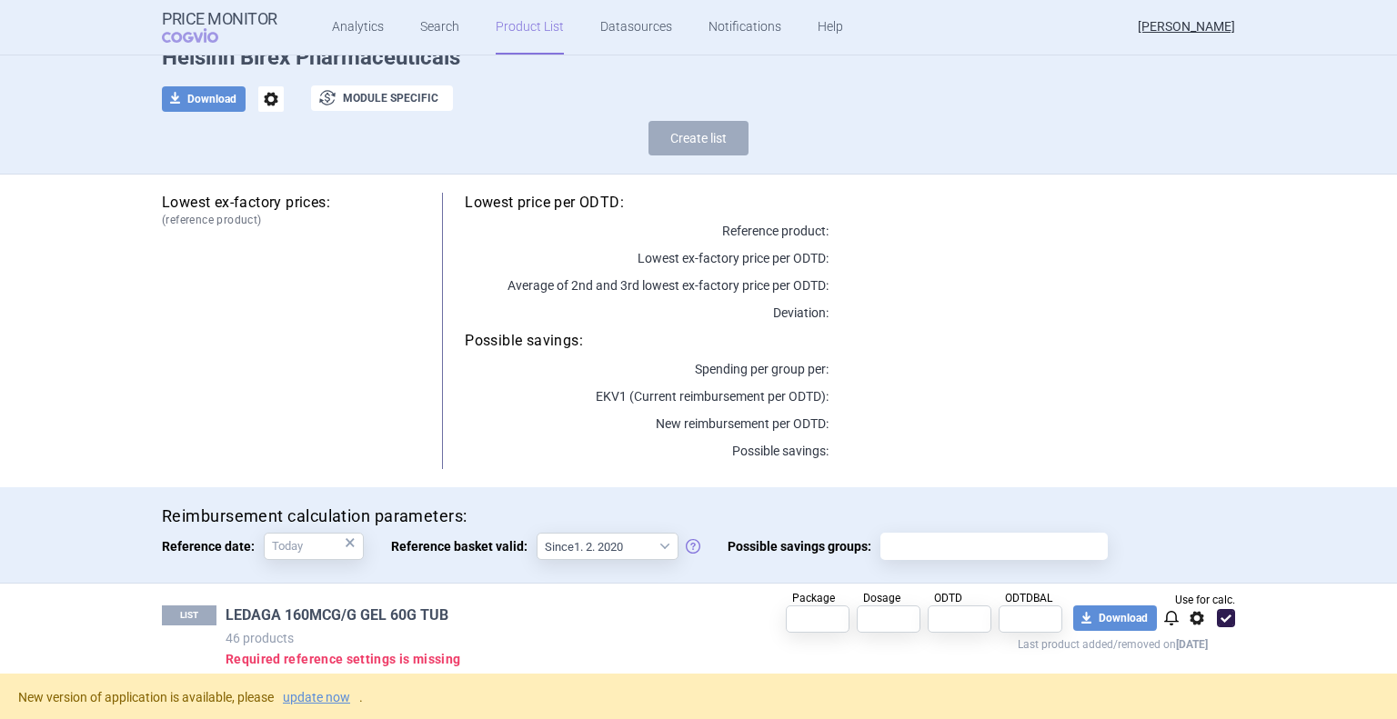
click at [344, 614] on link "LEDAGA 160MCG/G GEL 60G TUB" at bounding box center [336, 616] width 223 height 20
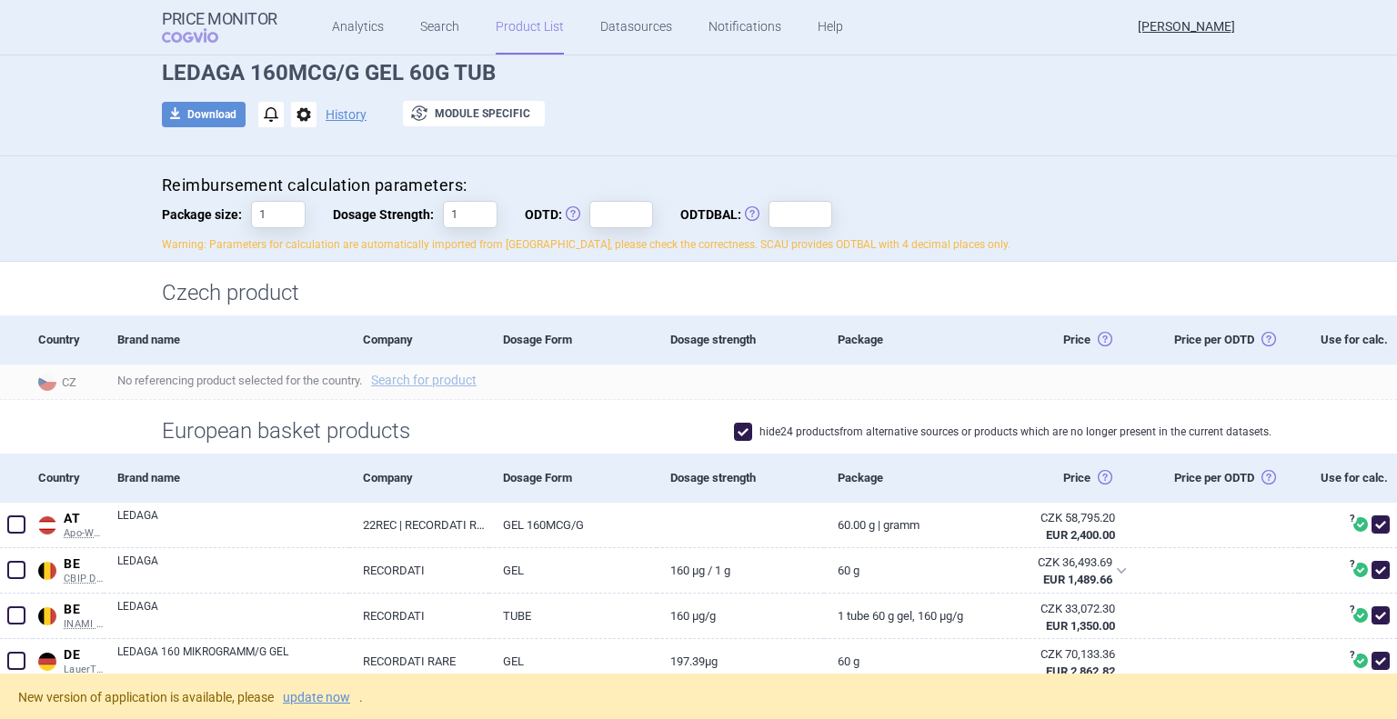
scroll to position [91, 0]
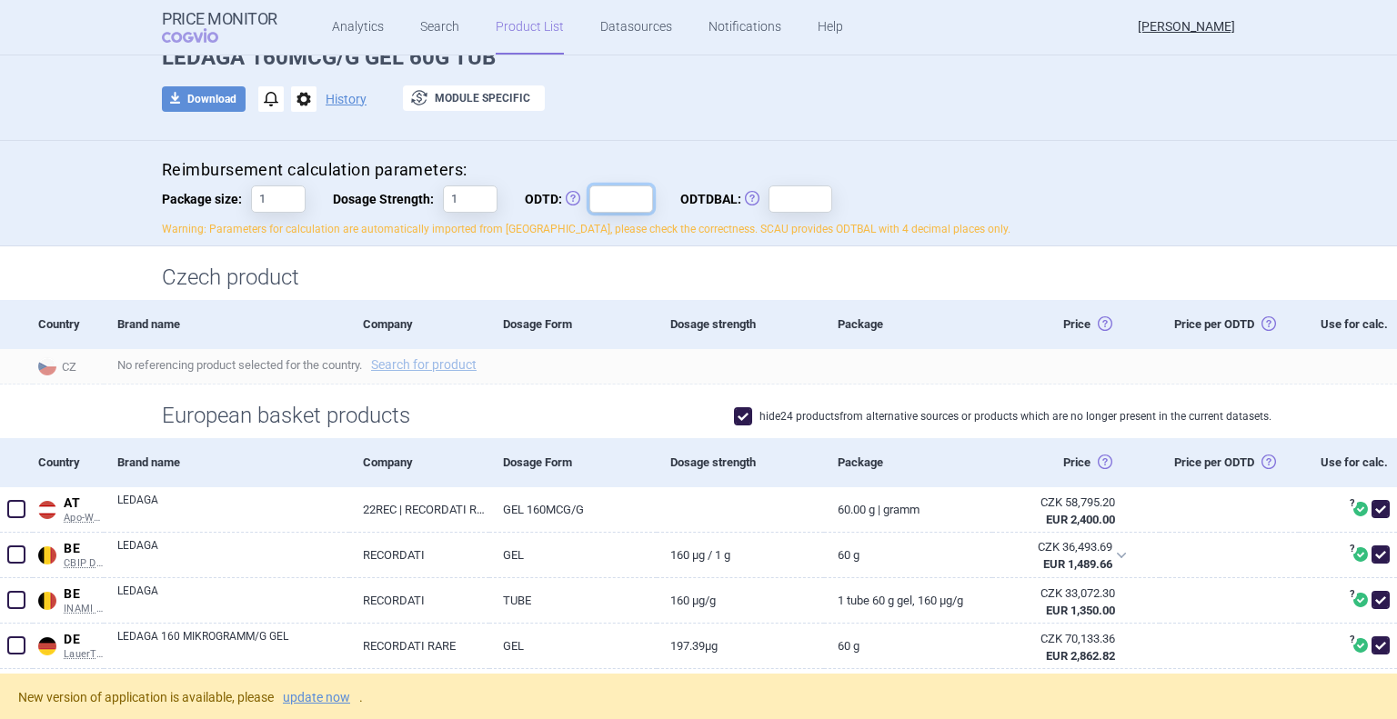
click at [614, 199] on input "ODTD: Obvyklá Denní Terapeutická Dávka" at bounding box center [621, 198] width 64 height 27
type input "1"
click at [790, 200] on input "ODTDBAL: Obvyklá Denní Terapeutická Dávka Balení" at bounding box center [800, 198] width 64 height 27
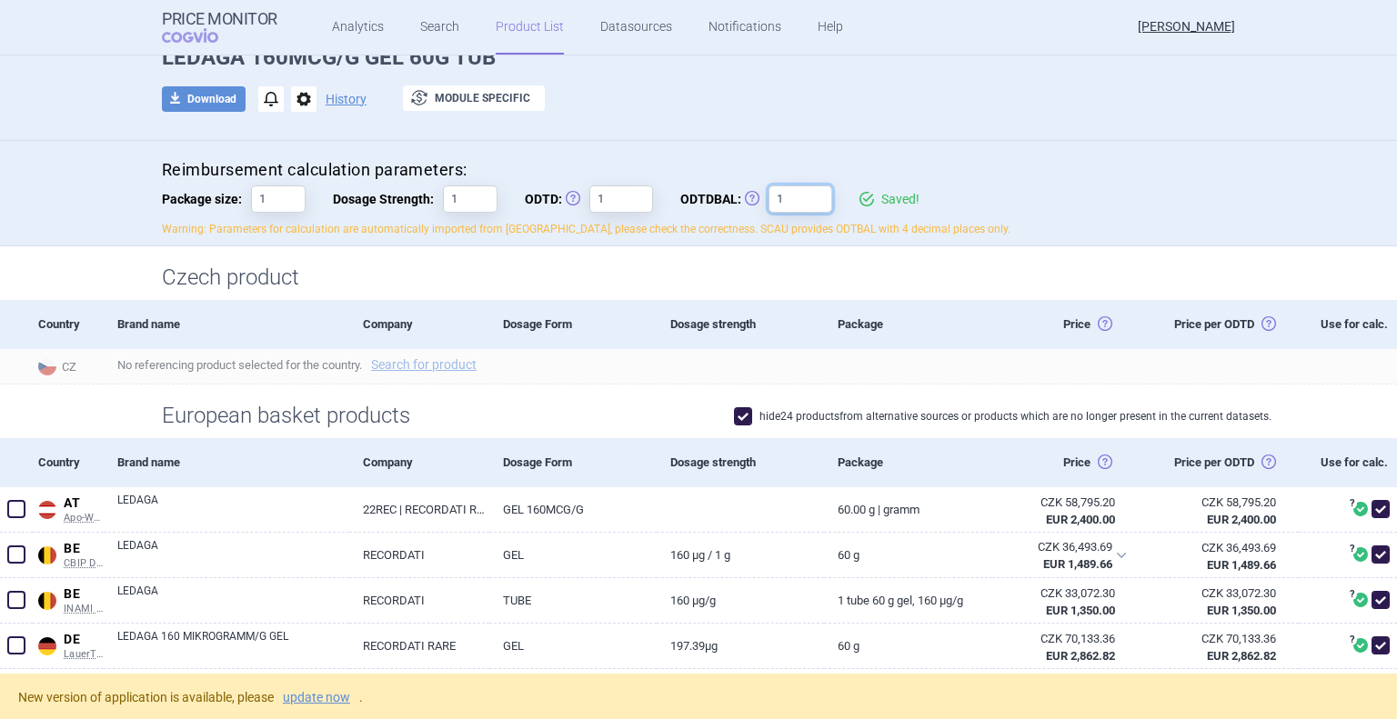
type input "1"
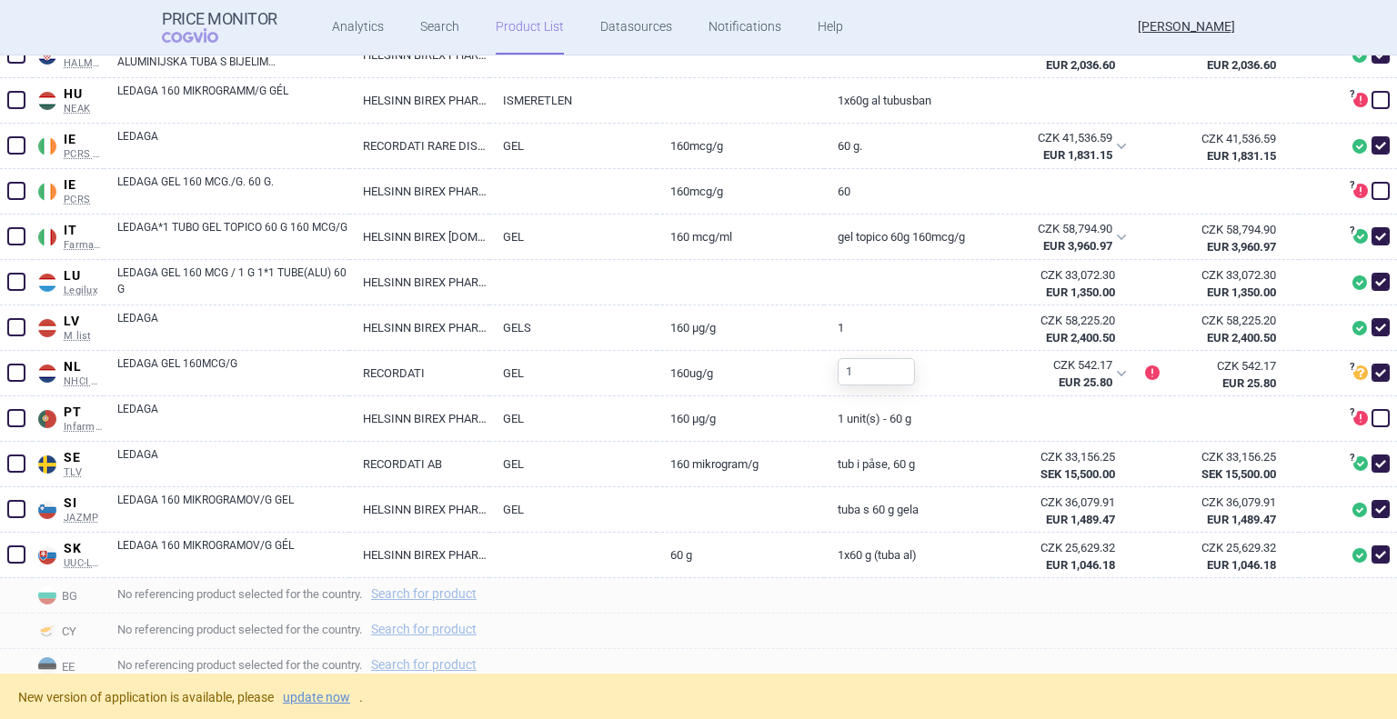
scroll to position [1091, 0]
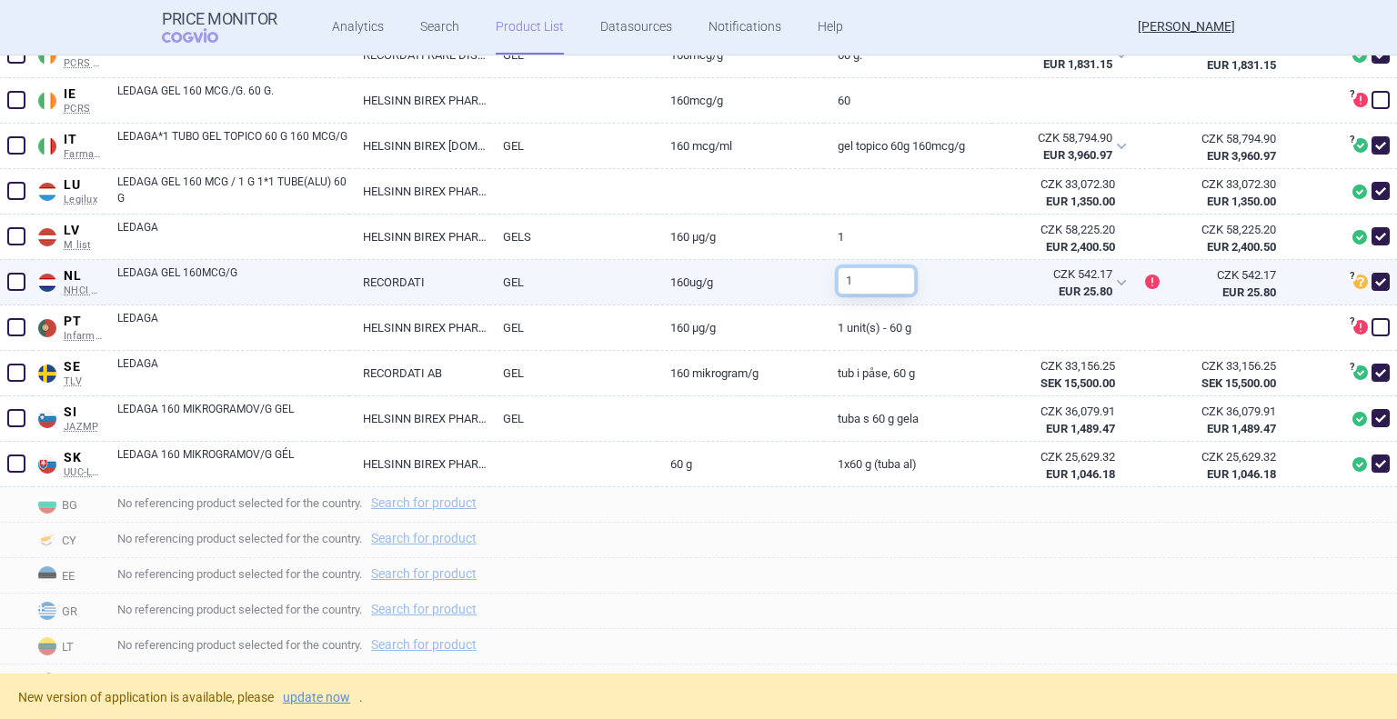
click at [864, 295] on input "1" at bounding box center [875, 280] width 77 height 27
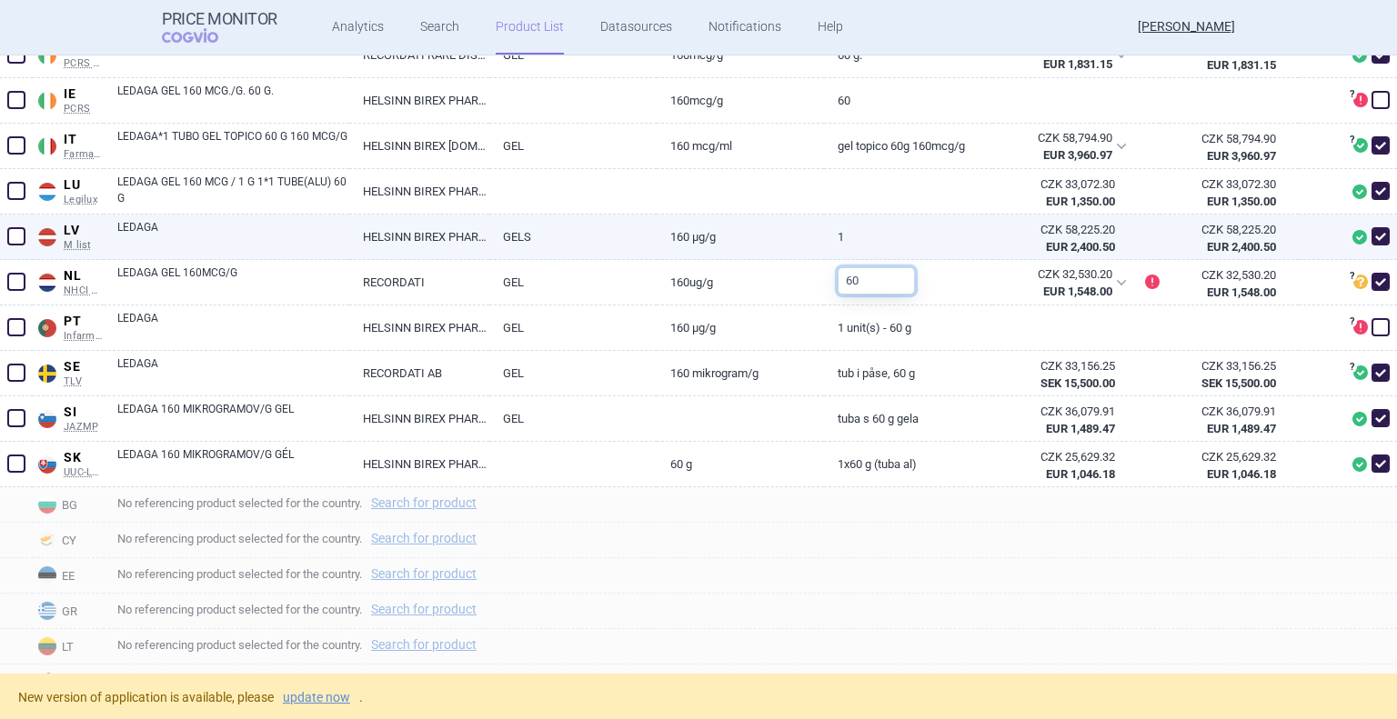
type input "60"
click at [763, 259] on link "160 µg/g" at bounding box center [739, 237] width 167 height 45
select select "EUR"
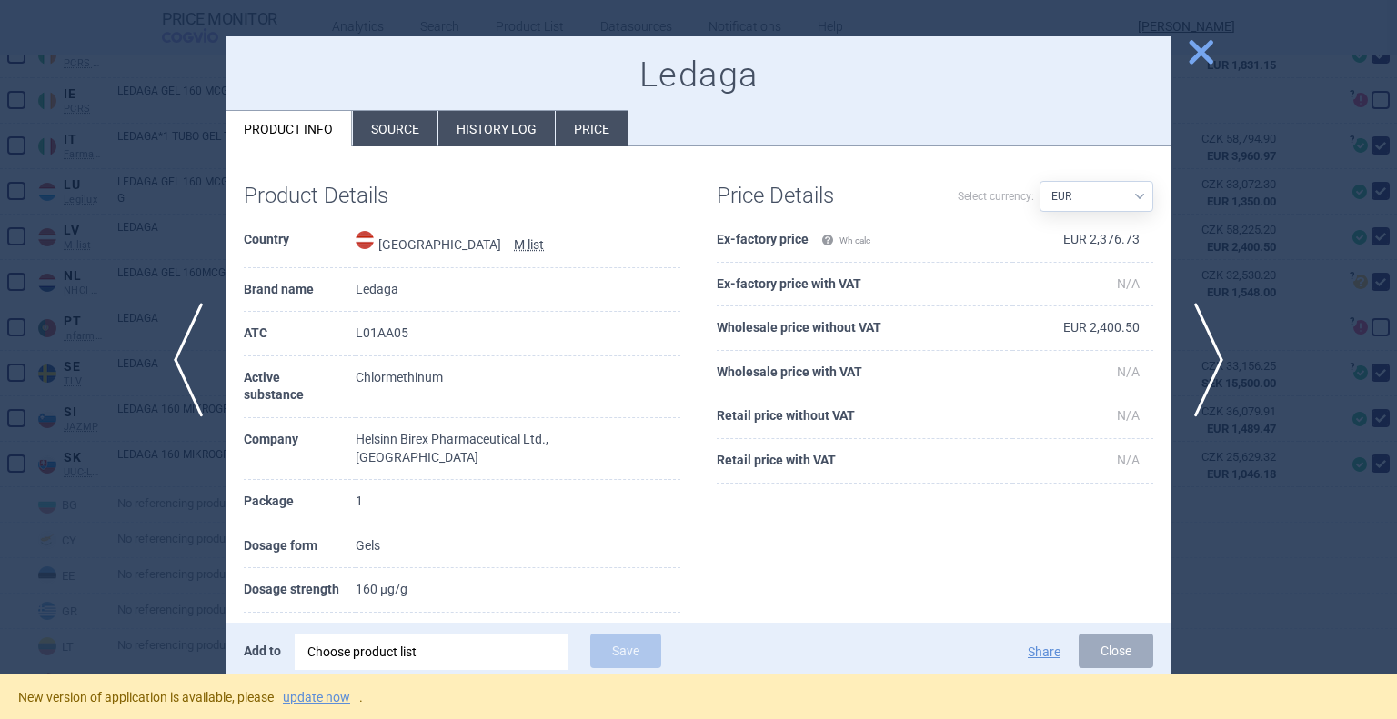
click at [1190, 45] on span "close" at bounding box center [1201, 52] width 32 height 32
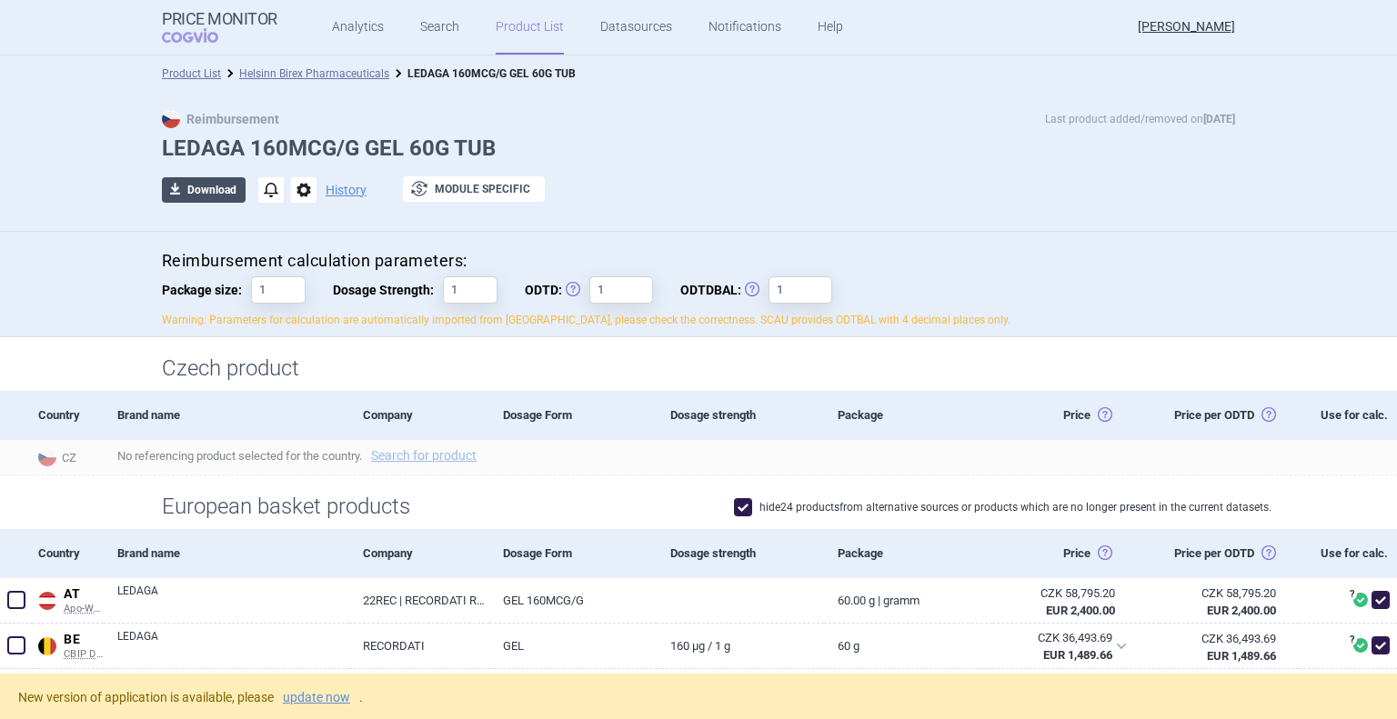
click at [201, 195] on button "download Download" at bounding box center [204, 189] width 84 height 25
select select "EUR"
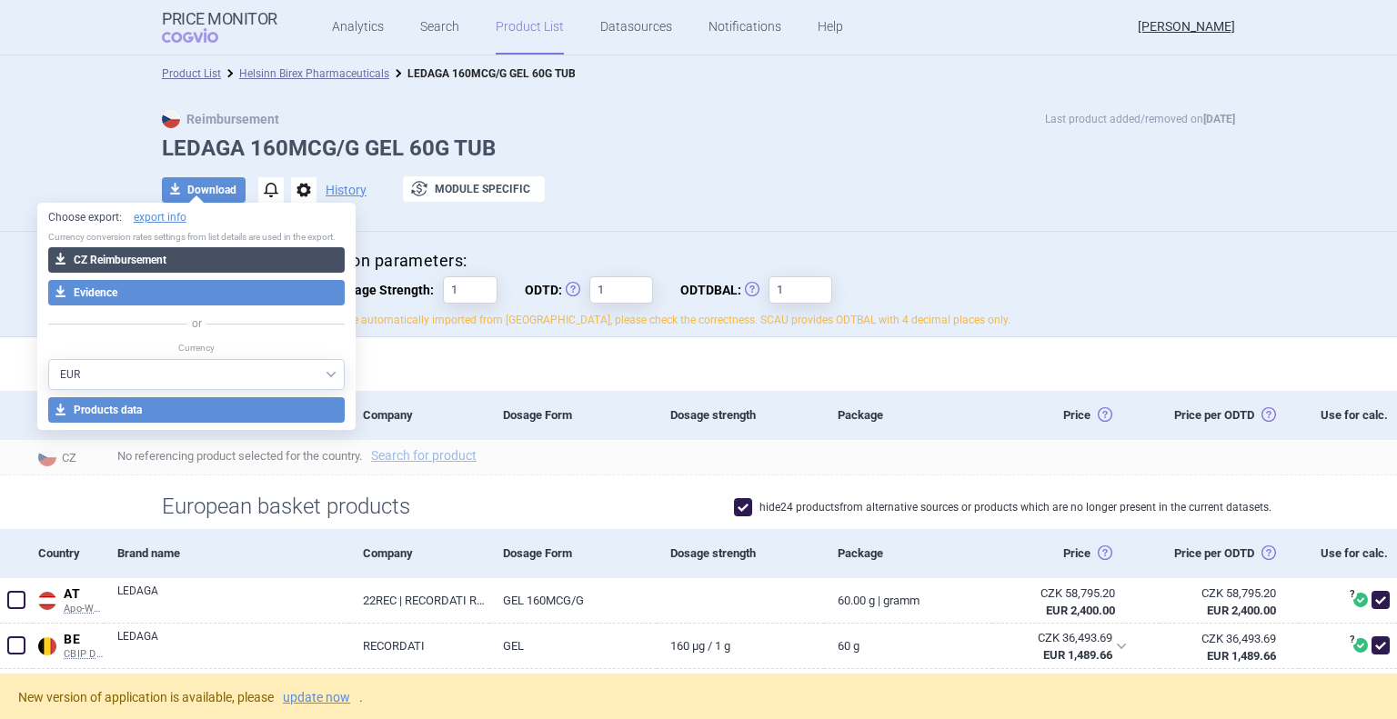
click at [174, 264] on button "download CZ Reimbursement" at bounding box center [196, 259] width 297 height 25
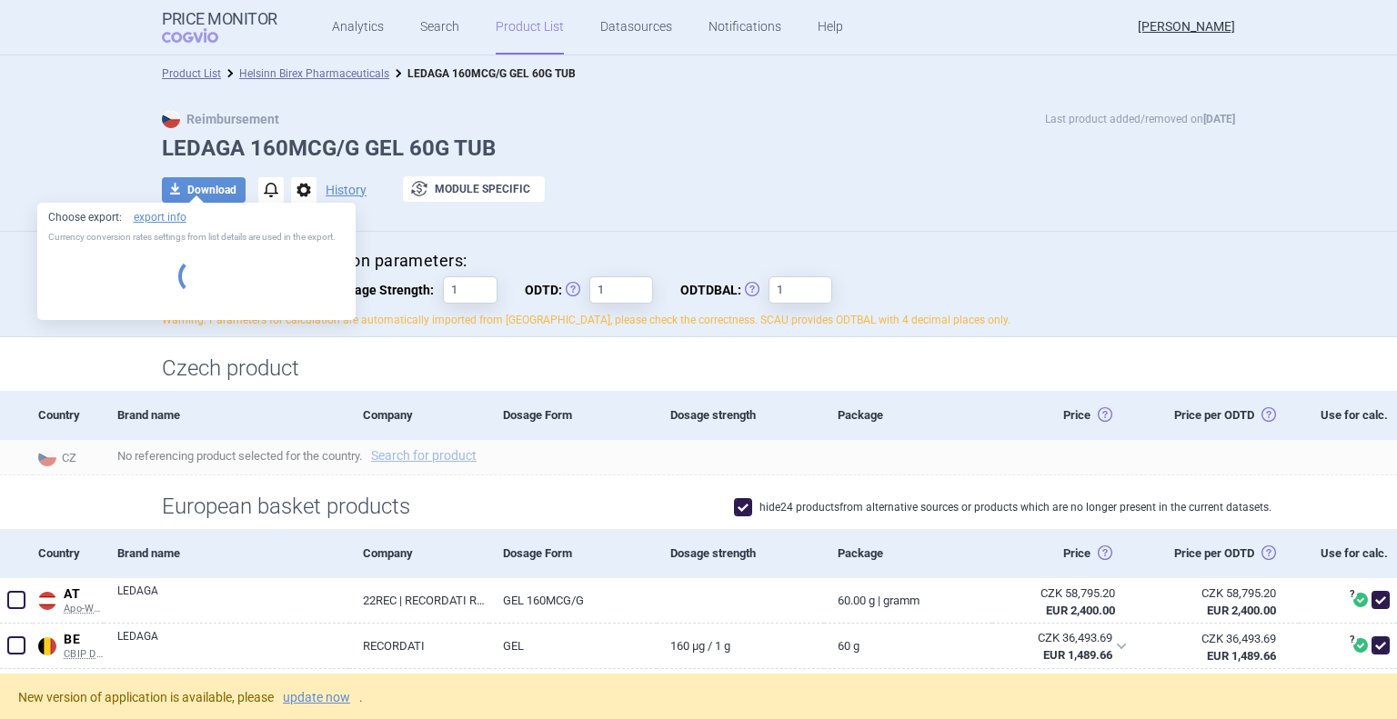
select select "EUR"
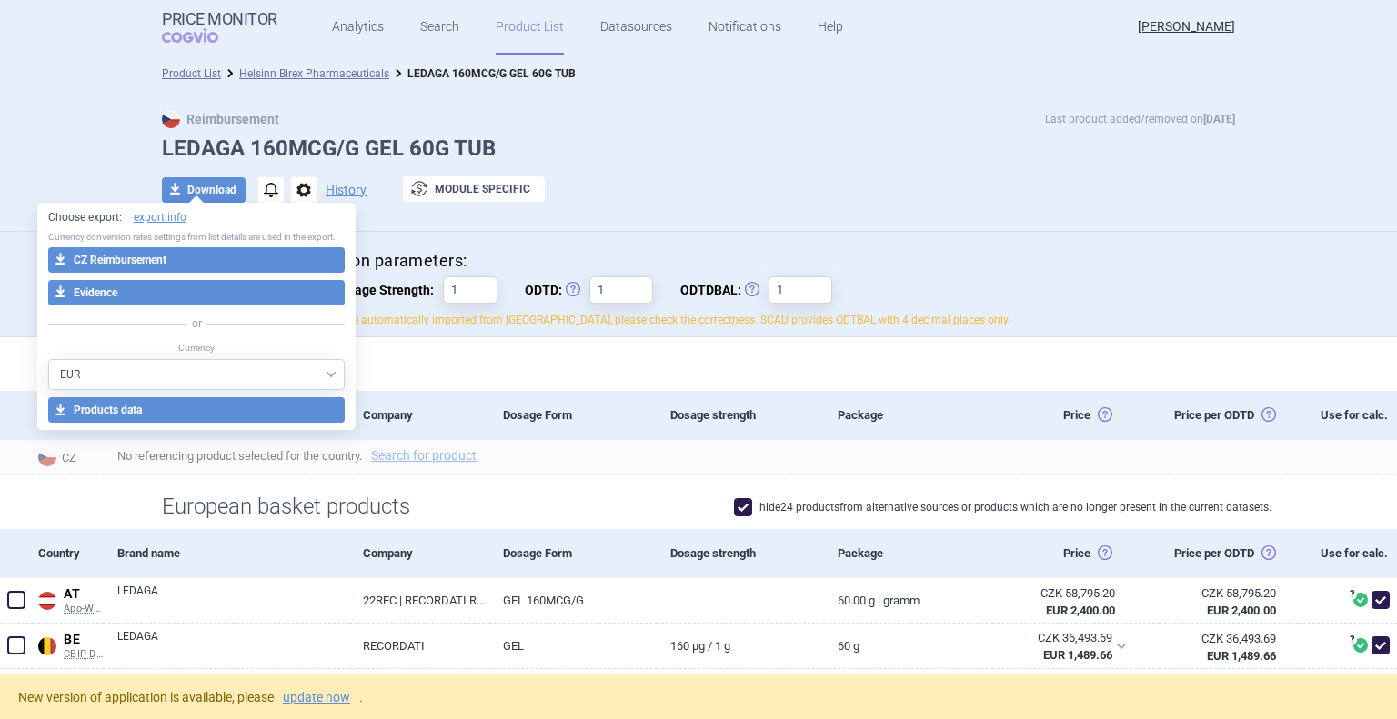
click at [953, 27] on div "Price Monitor COGVIO Analytics Search Product List Datasources Notifications He…" at bounding box center [698, 27] width 1073 height 55
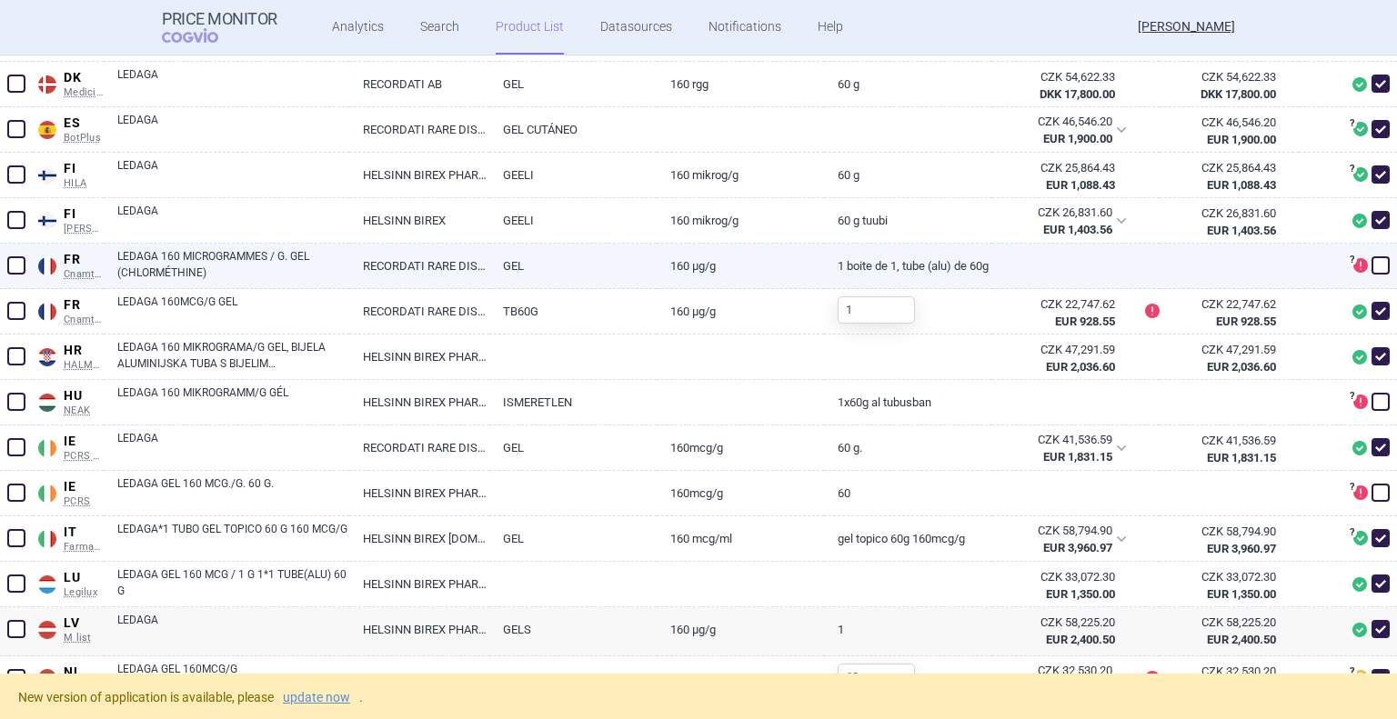
scroll to position [727, 0]
